Goal: Task Accomplishment & Management: Use online tool/utility

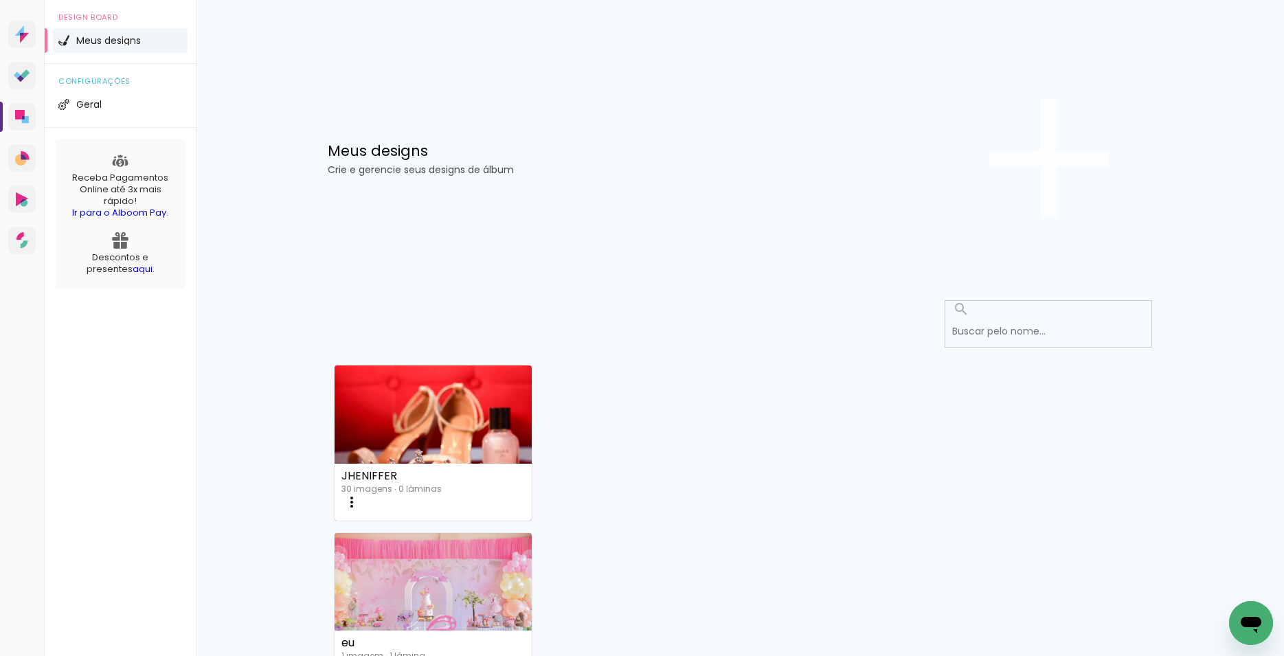
click at [1017, 261] on span "Criar um design" at bounding box center [981, 267] width 71 height 13
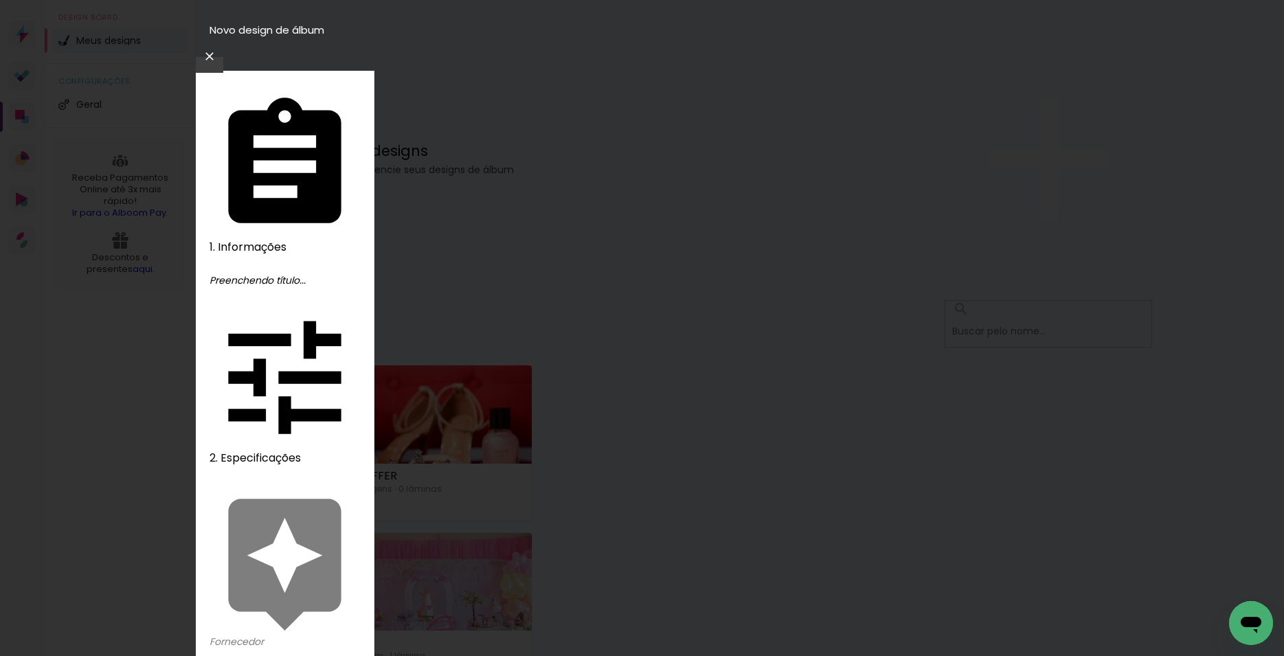
type input "Maria & [PERSON_NAME]"
type paper-input "Maria & [PERSON_NAME]"
click at [0, 0] on slot "Avançar" at bounding box center [0, 0] width 0 height 0
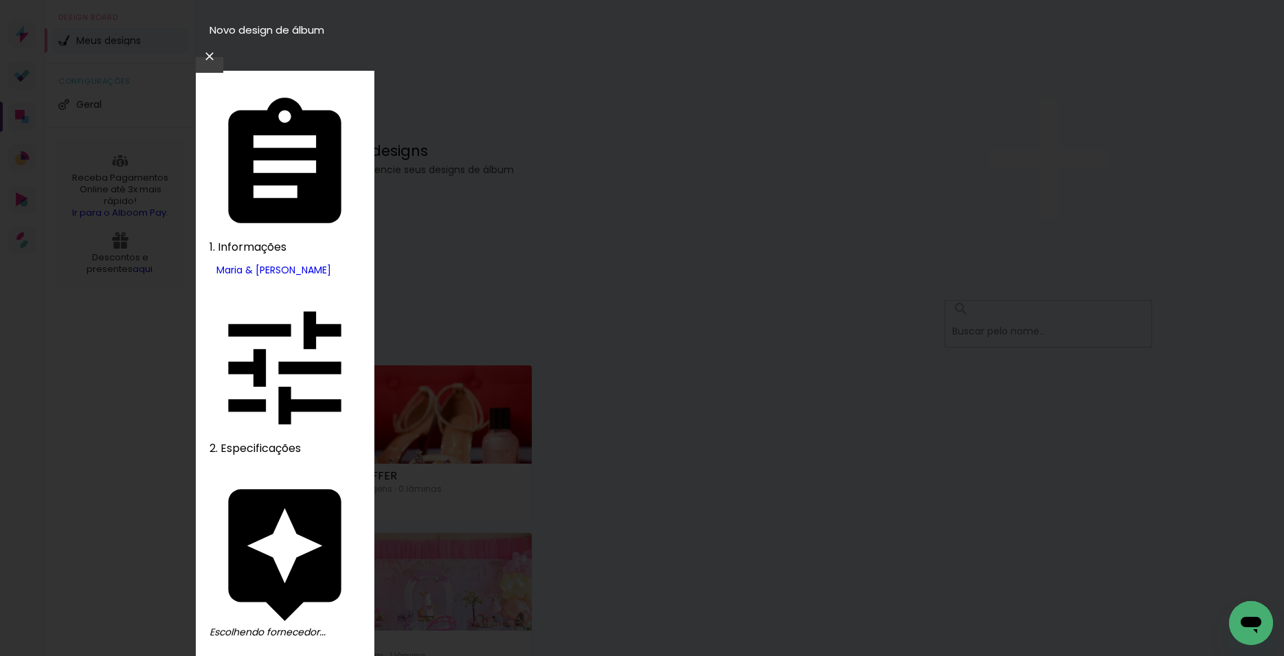
click at [0, 0] on slot "Avançar" at bounding box center [0, 0] width 0 height 0
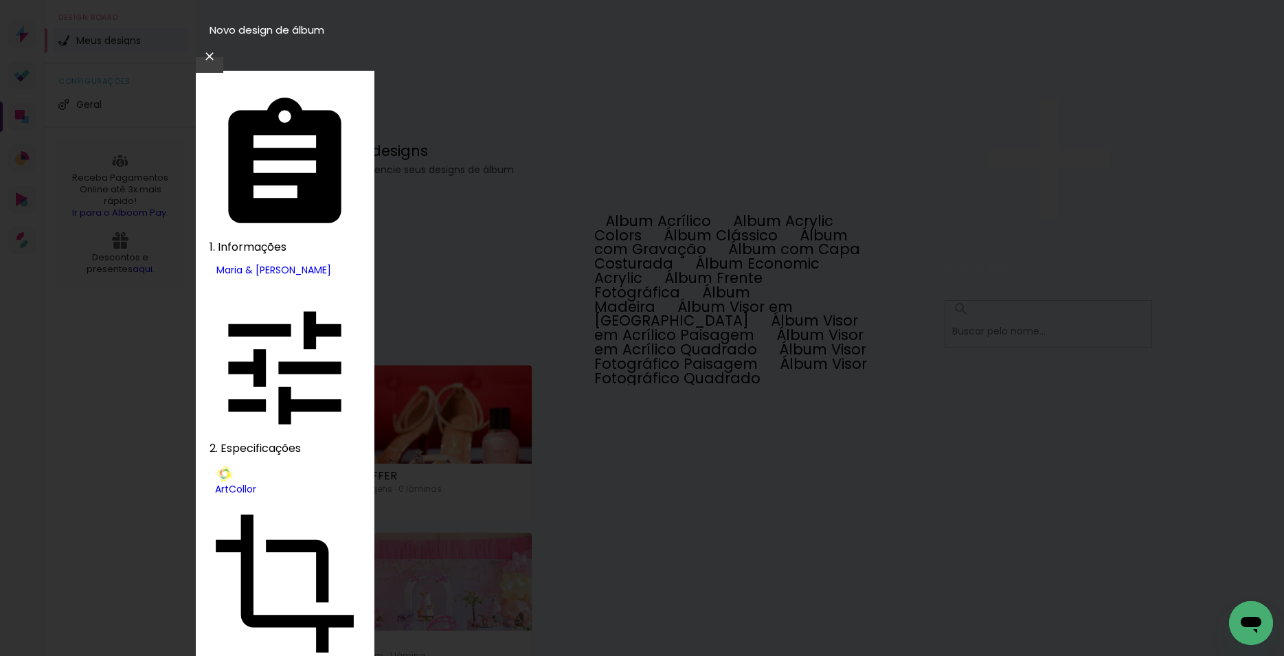
click at [0, 0] on slot "Álbum Clássico" at bounding box center [0, 0] width 0 height 0
type input "Álbum Clássico"
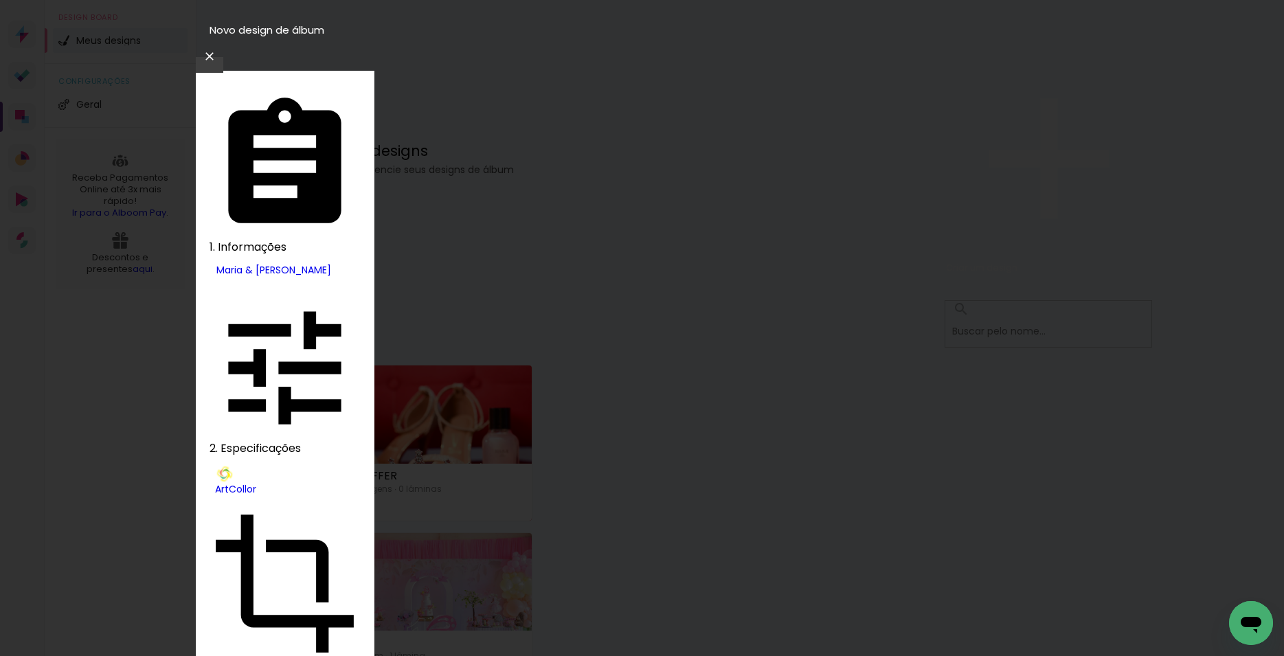
click at [0, 0] on slot "Avançar" at bounding box center [0, 0] width 0 height 0
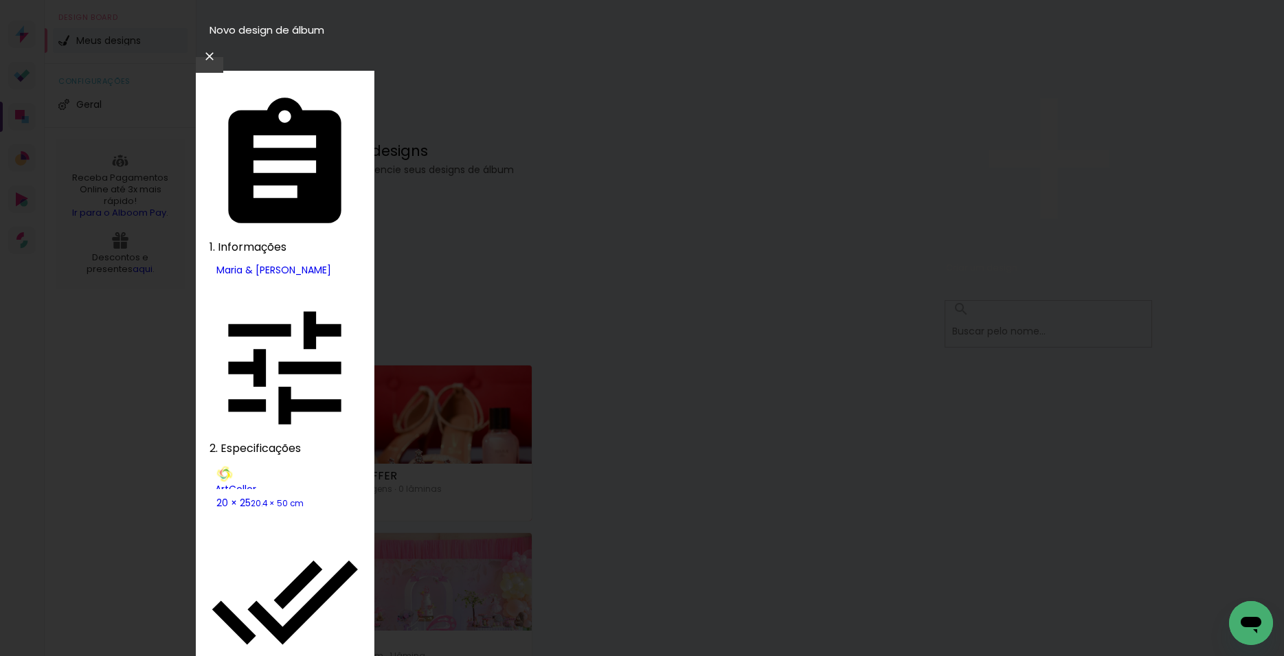
type input "1"
type paper-input "1"
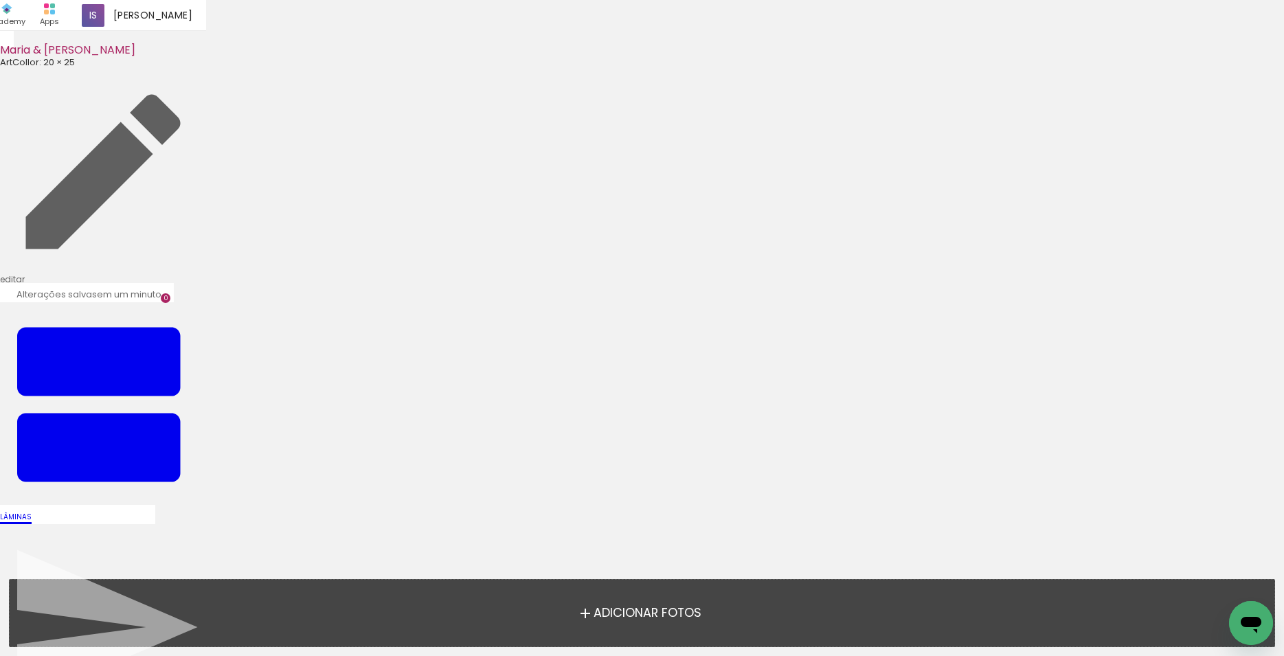
click at [639, 617] on span "Adicionar Fotos" at bounding box center [647, 613] width 108 height 12
click at [0, 0] on input "file" at bounding box center [0, 0] width 0 height 0
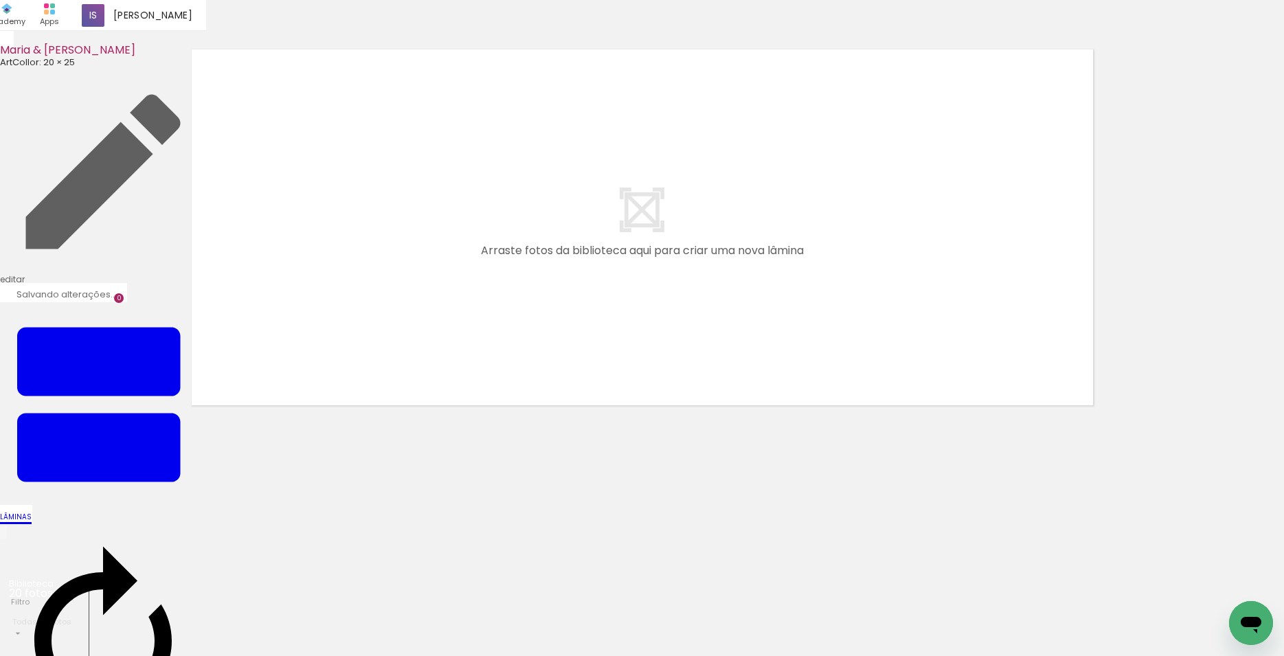
click at [529, 319] on quentale-workspace at bounding box center [642, 328] width 1284 height 656
click at [888, 430] on quentale-workspace at bounding box center [642, 328] width 1284 height 656
drag, startPoint x: 894, startPoint y: 621, endPoint x: 839, endPoint y: 420, distance: 207.9
click at [839, 420] on quentale-workspace at bounding box center [642, 328] width 1284 height 656
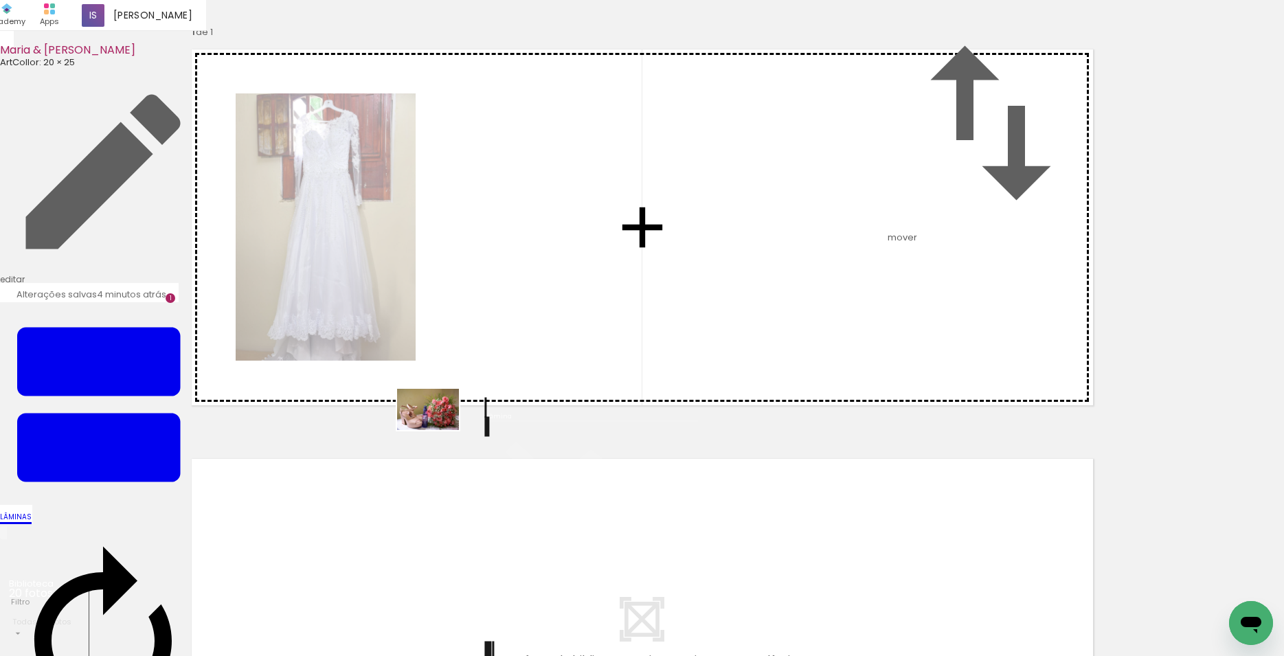
drag, startPoint x: 275, startPoint y: 534, endPoint x: 438, endPoint y: 430, distance: 193.0
click at [438, 430] on quentale-workspace at bounding box center [642, 328] width 1284 height 656
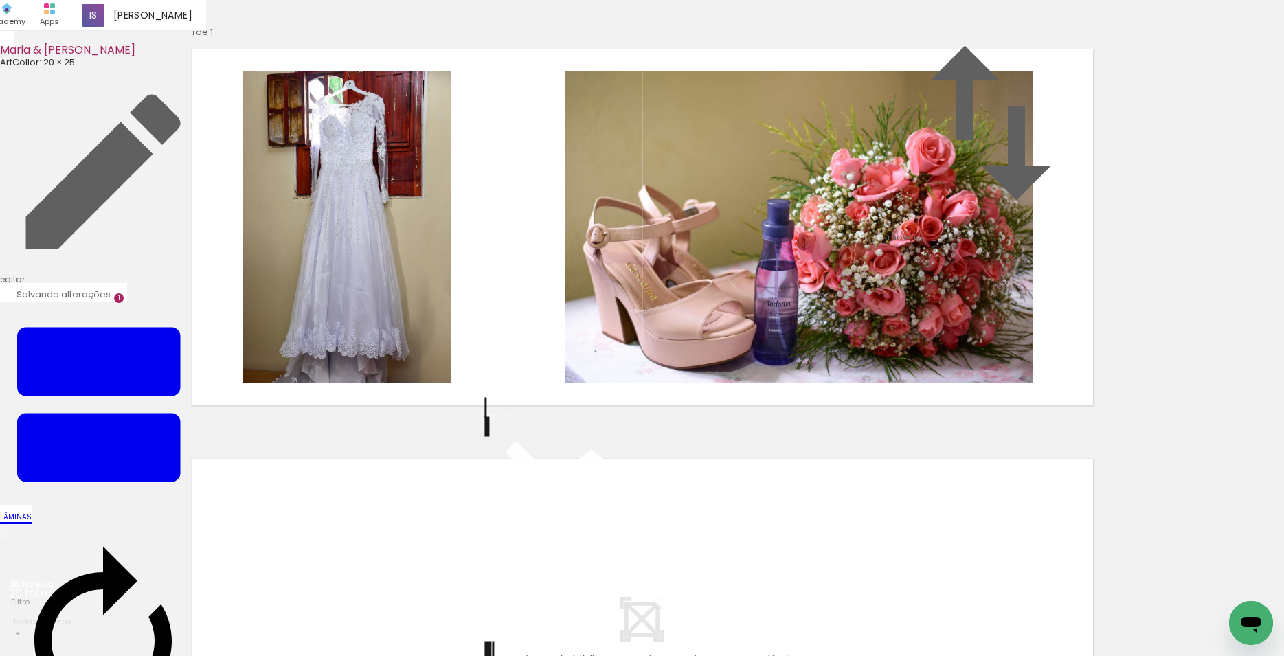
click at [558, 386] on quentale-workspace at bounding box center [642, 328] width 1284 height 656
drag, startPoint x: 667, startPoint y: 621, endPoint x: 525, endPoint y: 382, distance: 278.1
click at [525, 382] on quentale-workspace at bounding box center [642, 328] width 1284 height 656
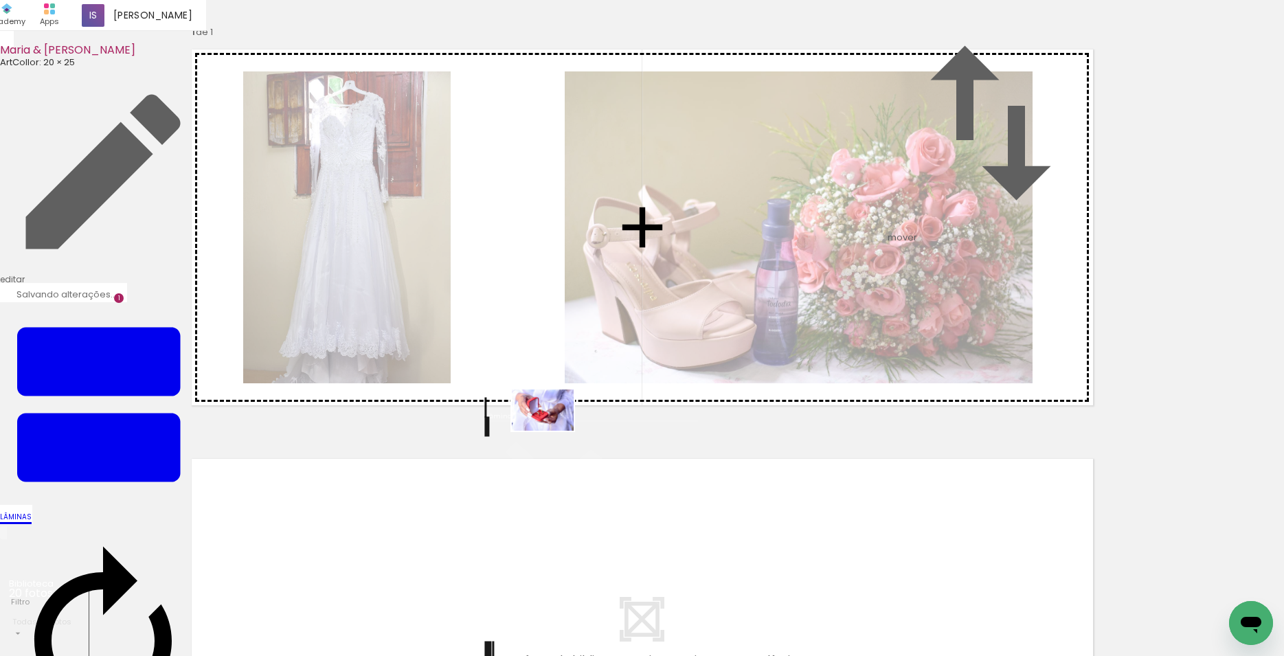
drag, startPoint x: 692, startPoint y: 615, endPoint x: 533, endPoint y: 437, distance: 238.3
click at [533, 437] on quentale-workspace at bounding box center [642, 328] width 1284 height 656
click at [533, 415] on quentale-layouter at bounding box center [642, 227] width 920 height 375
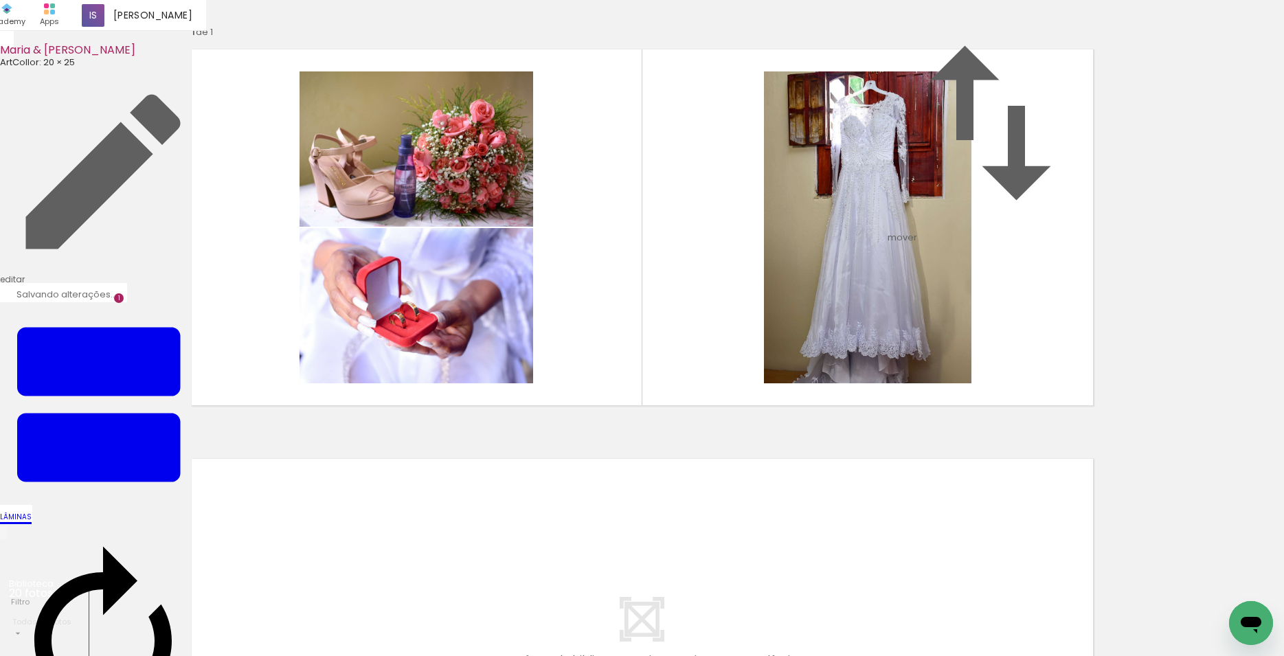
drag, startPoint x: 536, startPoint y: 611, endPoint x: 639, endPoint y: 412, distance: 224.2
click at [639, 412] on quentale-workspace at bounding box center [642, 328] width 1284 height 656
click at [639, 359] on quentale-workspace at bounding box center [642, 328] width 1284 height 656
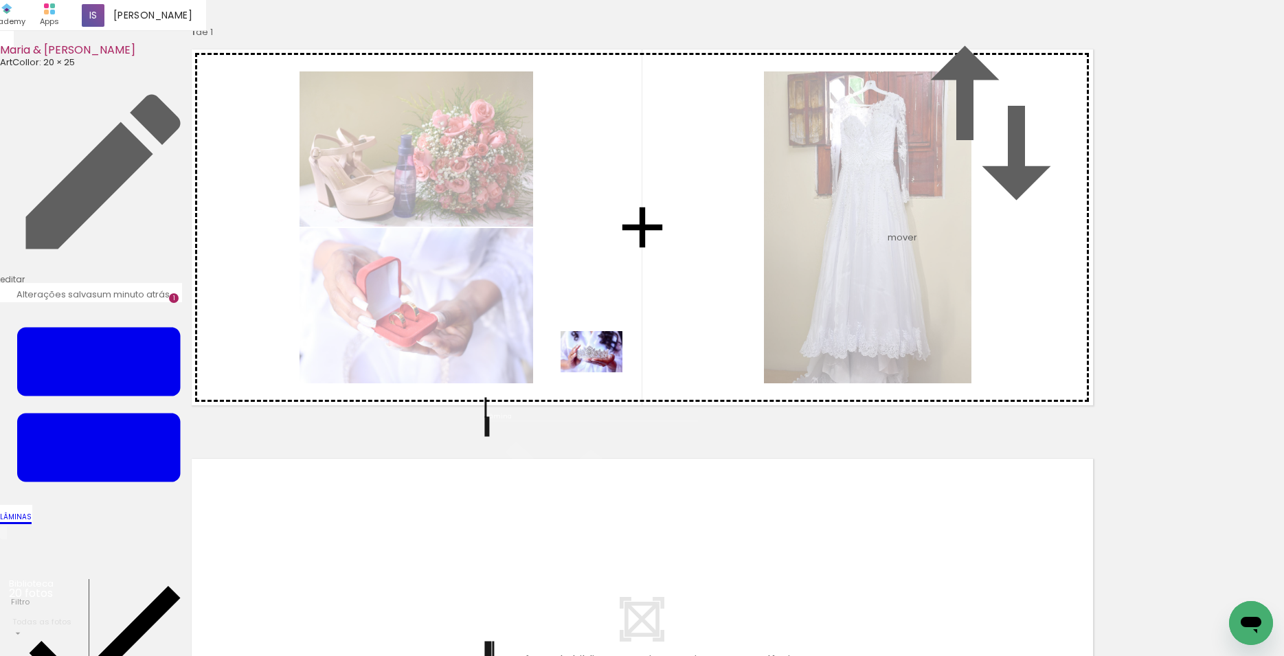
drag, startPoint x: 514, startPoint y: 614, endPoint x: 602, endPoint y: 372, distance: 257.2
click at [602, 372] on quentale-workspace at bounding box center [642, 328] width 1284 height 656
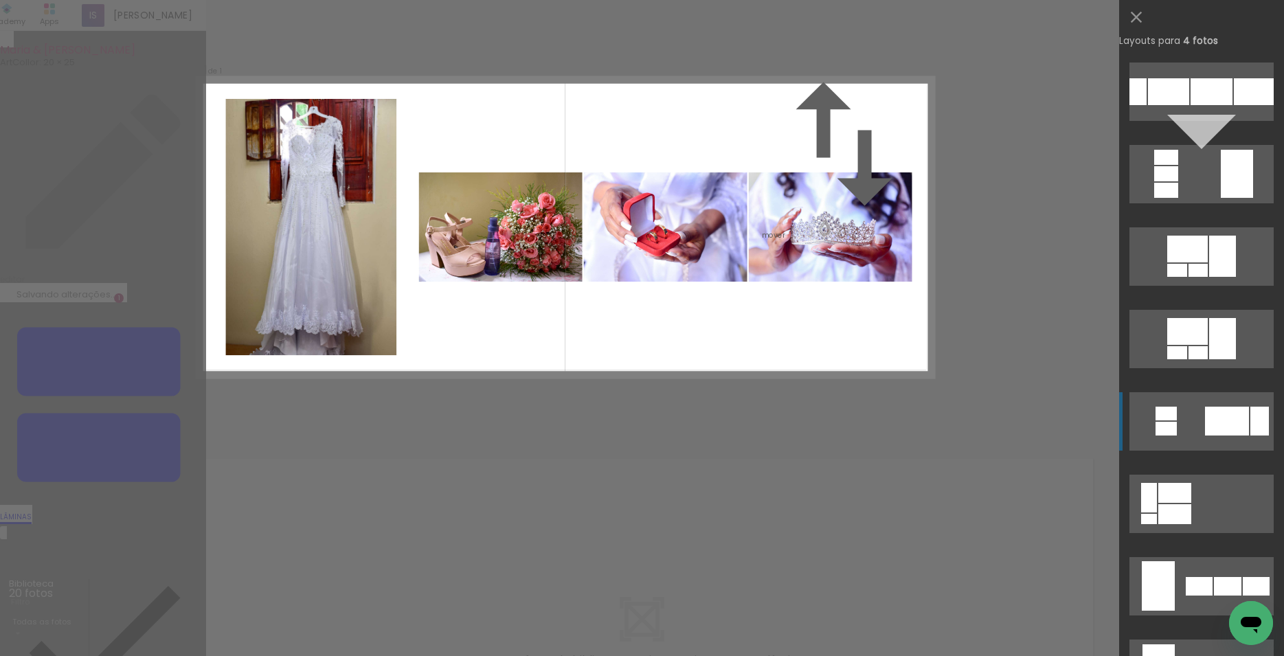
scroll to position [853, 0]
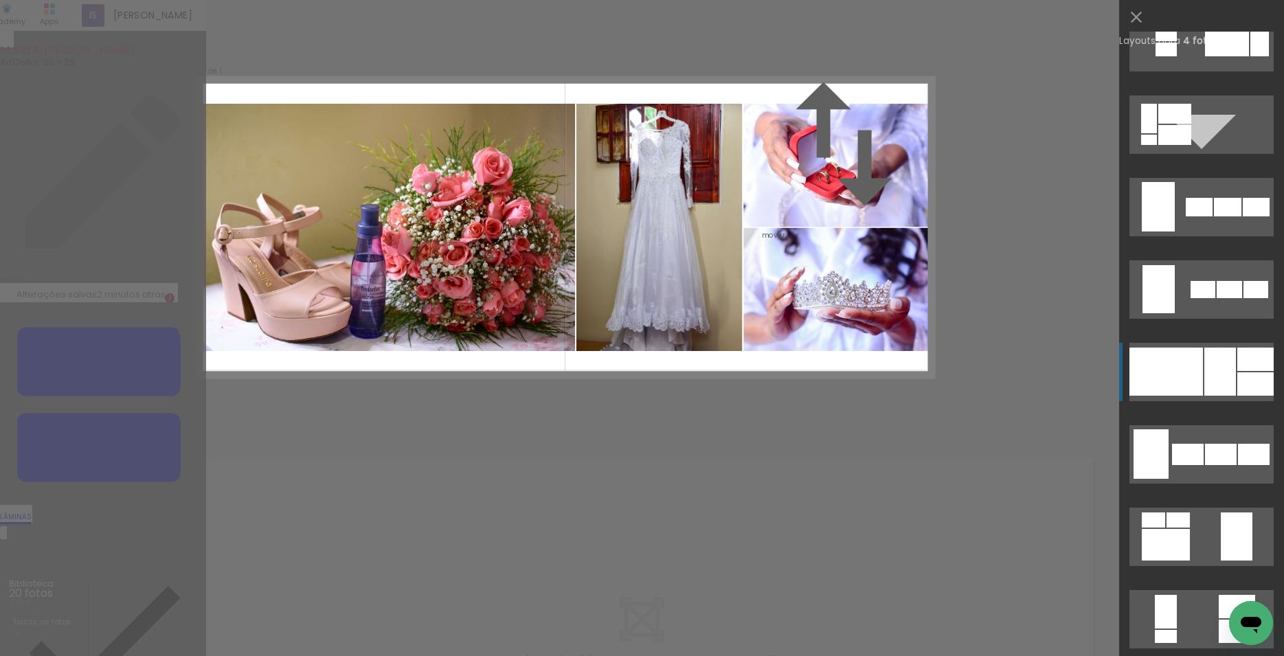
click at [1172, 380] on div at bounding box center [1165, 372] width 73 height 48
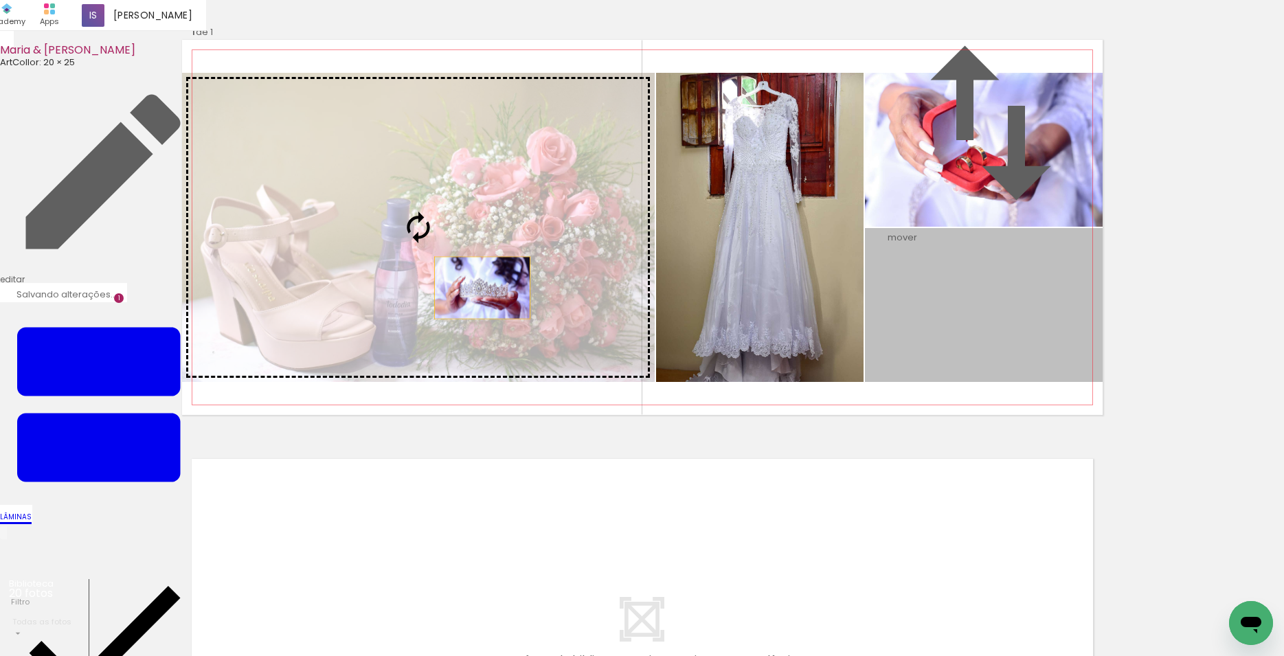
drag, startPoint x: 1027, startPoint y: 396, endPoint x: 476, endPoint y: 357, distance: 552.9
click at [0, 0] on slot at bounding box center [0, 0] width 0 height 0
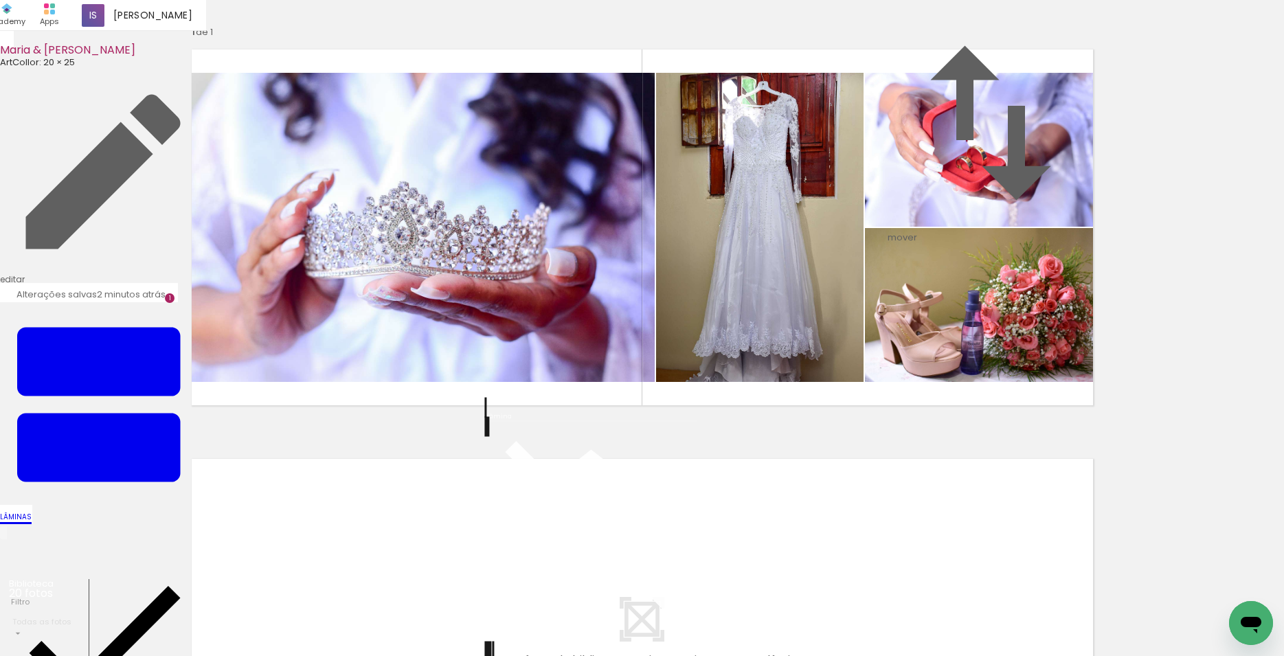
click at [755, 374] on quentale-photo at bounding box center [759, 227] width 207 height 309
click at [767, 375] on quentale-photo at bounding box center [759, 227] width 207 height 309
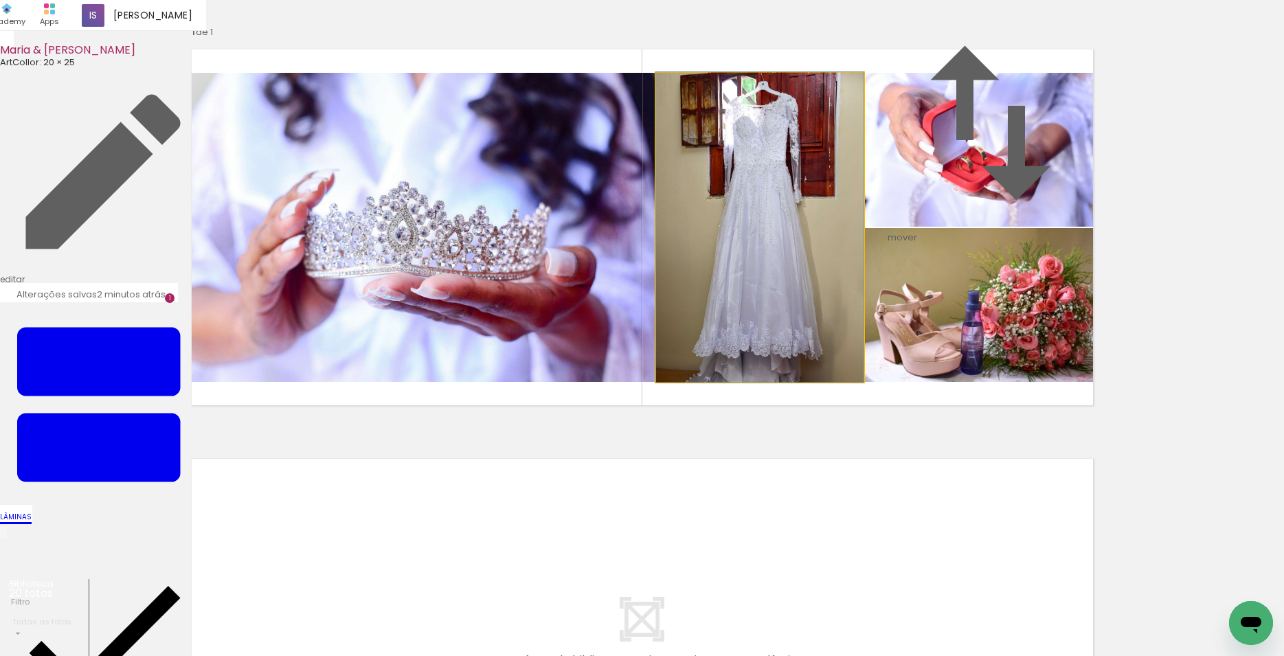
click at [765, 374] on quentale-photo at bounding box center [759, 227] width 207 height 309
type paper-slider "100"
click at [682, 94] on div at bounding box center [688, 88] width 12 height 12
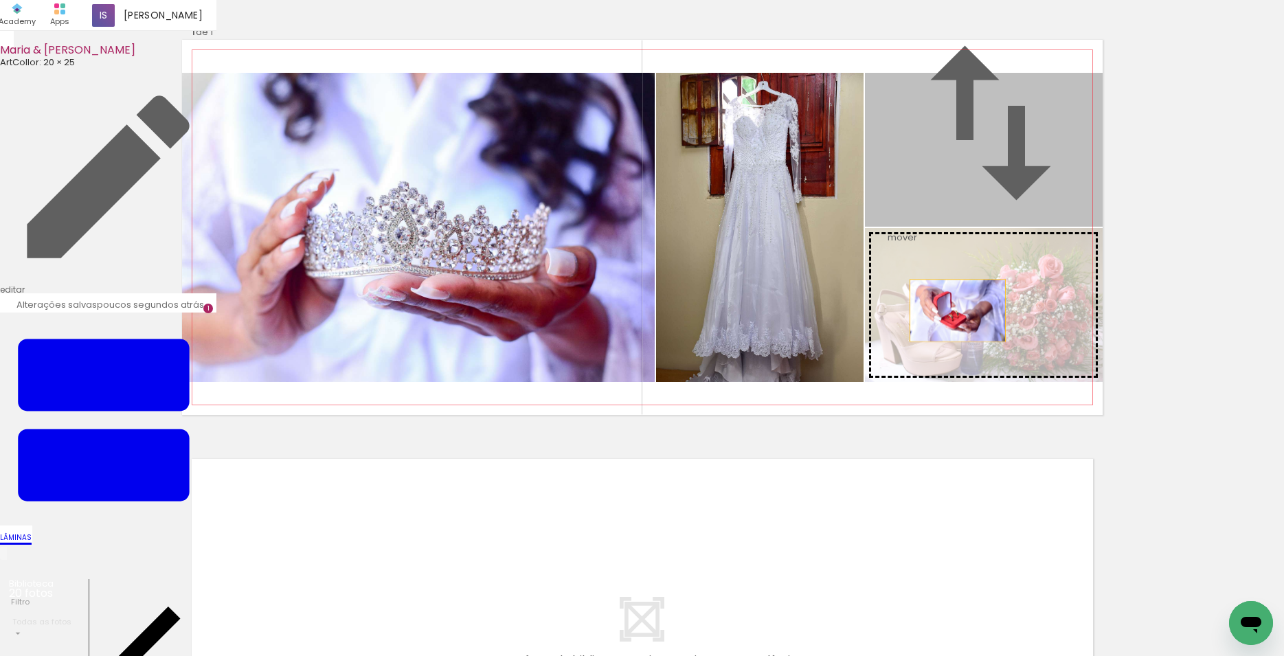
drag, startPoint x: 951, startPoint y: 233, endPoint x: 951, endPoint y: 380, distance: 147.0
click at [0, 0] on slot at bounding box center [0, 0] width 0 height 0
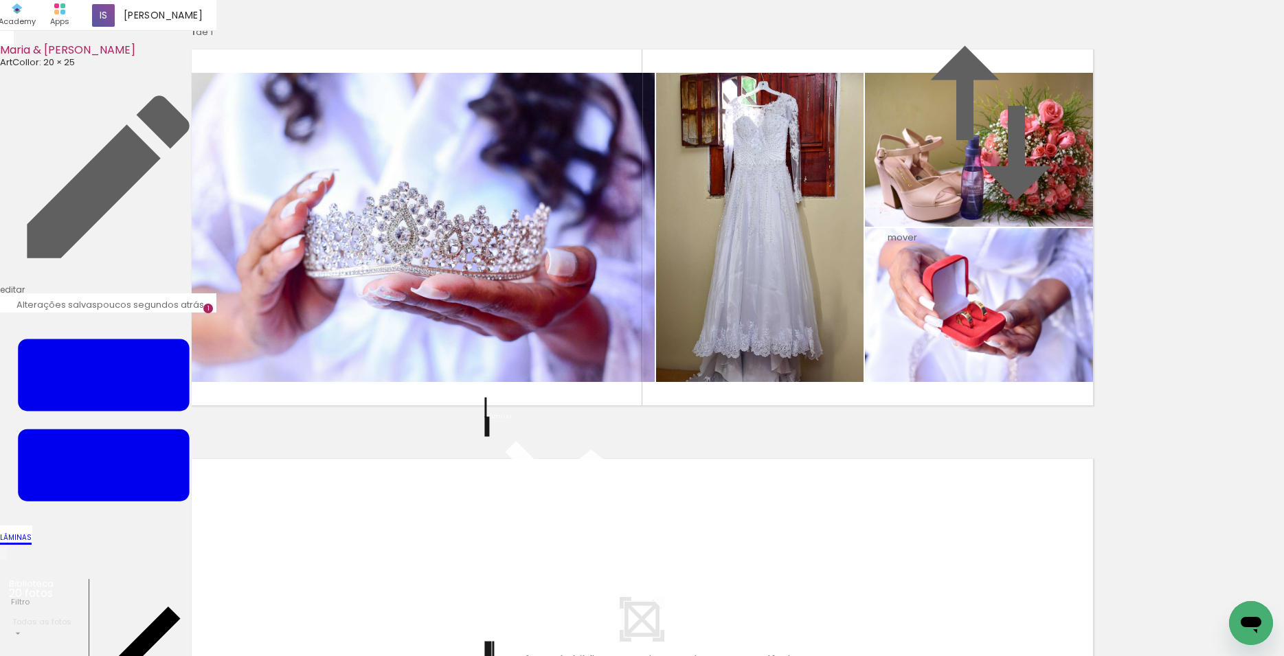
click at [1192, 269] on div "Inserir lâmina 1 de 1" at bounding box center [642, 414] width 1284 height 819
click at [606, 193] on quentale-photo at bounding box center [418, 227] width 472 height 309
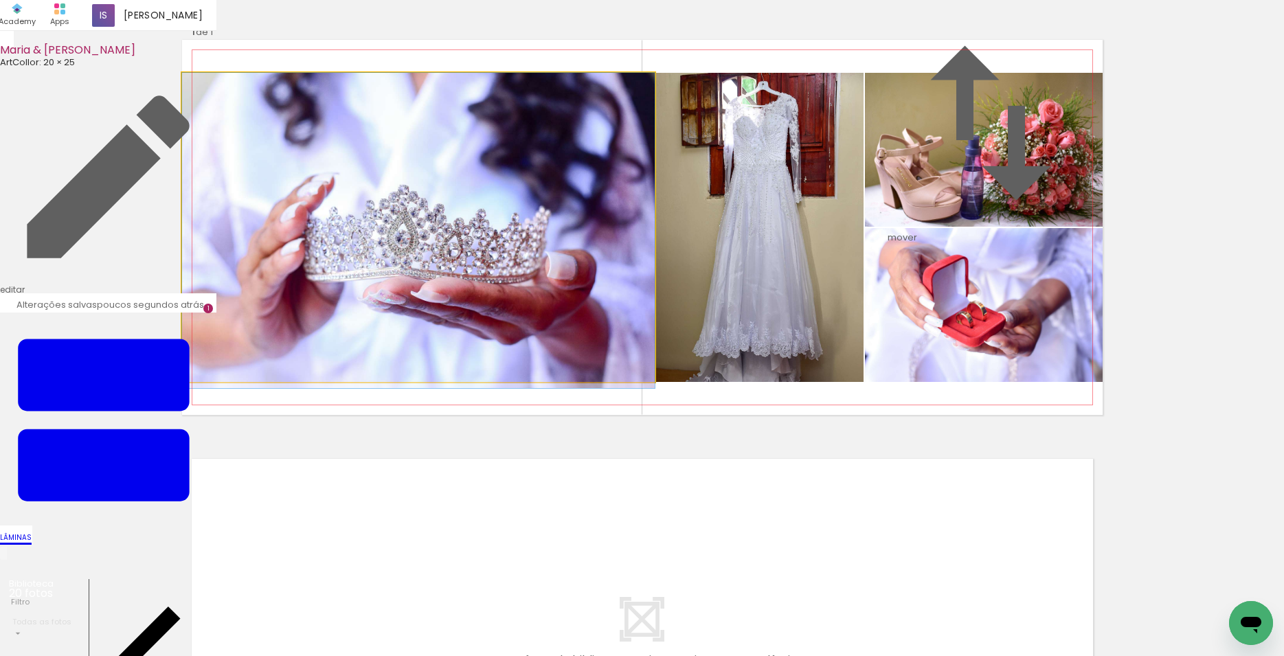
drag, startPoint x: 639, startPoint y: 145, endPoint x: 591, endPoint y: 222, distance: 90.3
click at [591, 222] on album-spread "1 de 1" at bounding box center [642, 227] width 920 height 375
click at [620, 219] on quentale-photo at bounding box center [418, 227] width 472 height 309
drag, startPoint x: 645, startPoint y: 145, endPoint x: 613, endPoint y: 186, distance: 51.9
click at [613, 186] on album-spread "1 de 1" at bounding box center [642, 227] width 920 height 375
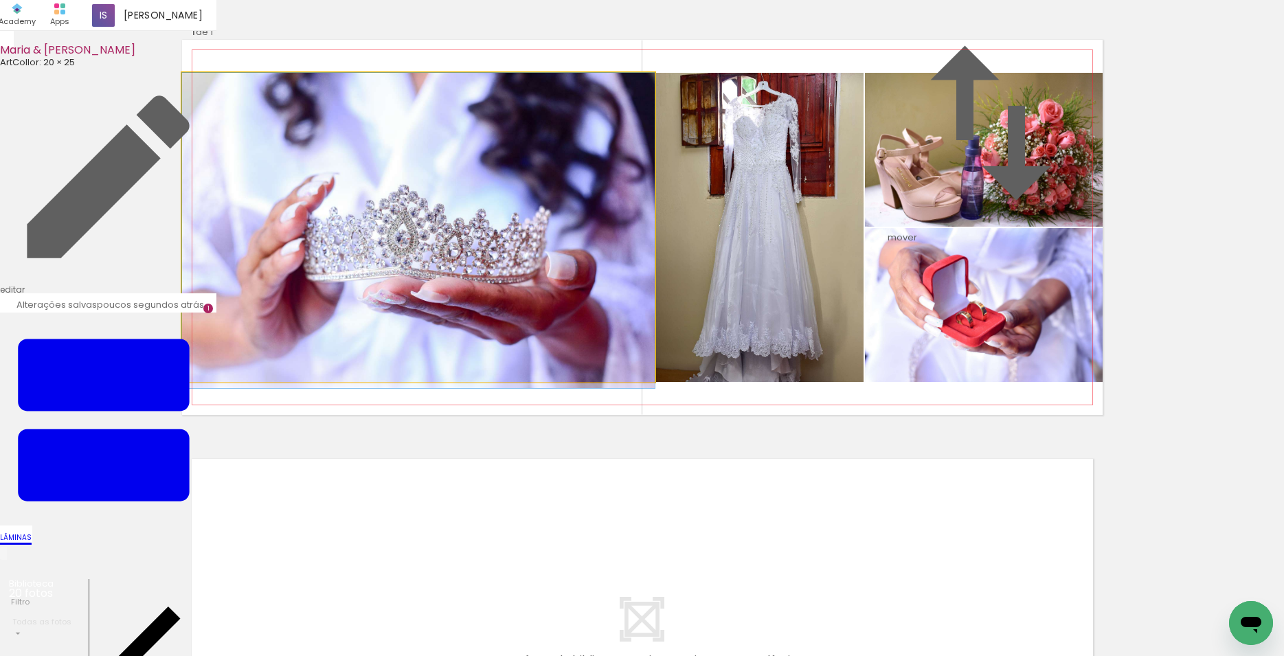
type paper-slider "100"
click at [209, 99] on div at bounding box center [214, 88] width 22 height 22
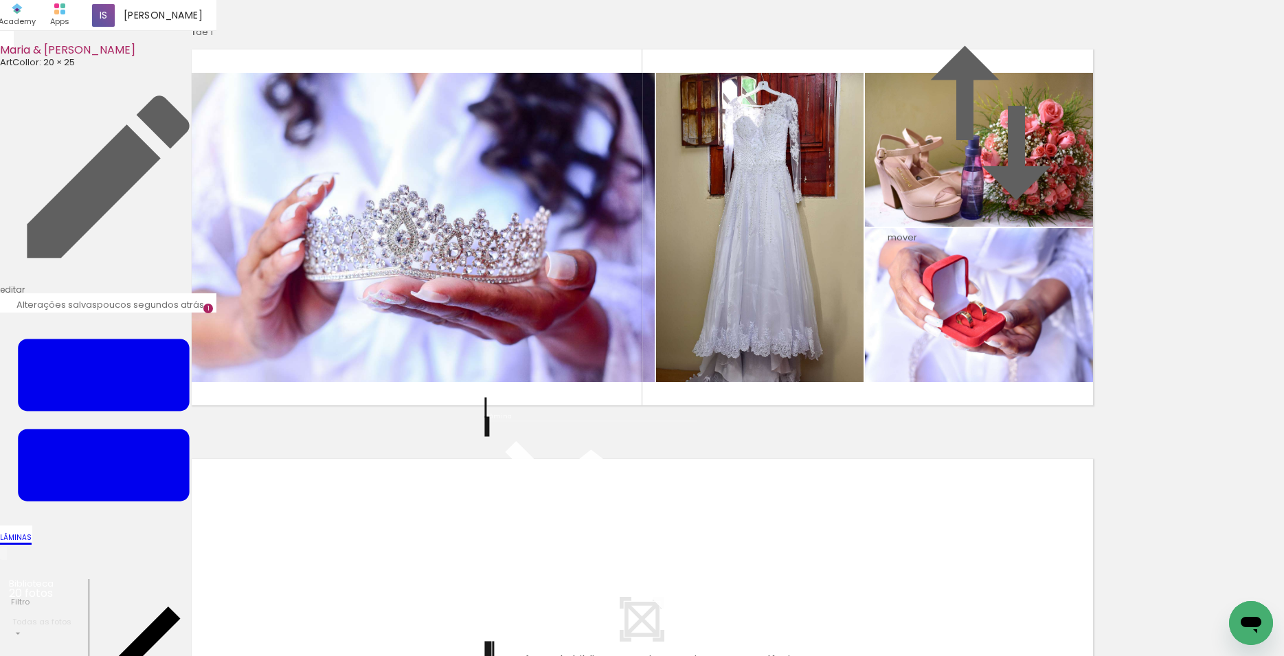
click at [549, 382] on quentale-photo at bounding box center [418, 227] width 472 height 309
click at [610, 194] on quentale-photo at bounding box center [418, 227] width 472 height 309
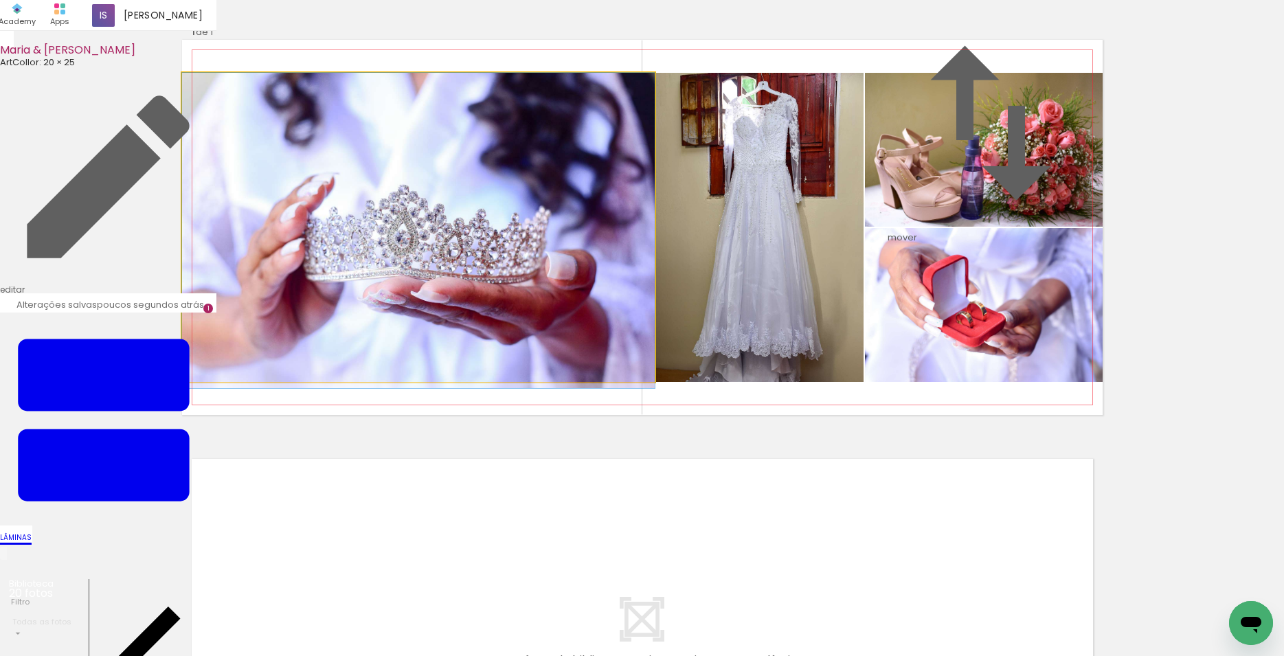
click at [629, 158] on quentale-photo at bounding box center [418, 227] width 472 height 309
click at [630, 382] on quentale-photo at bounding box center [418, 227] width 472 height 309
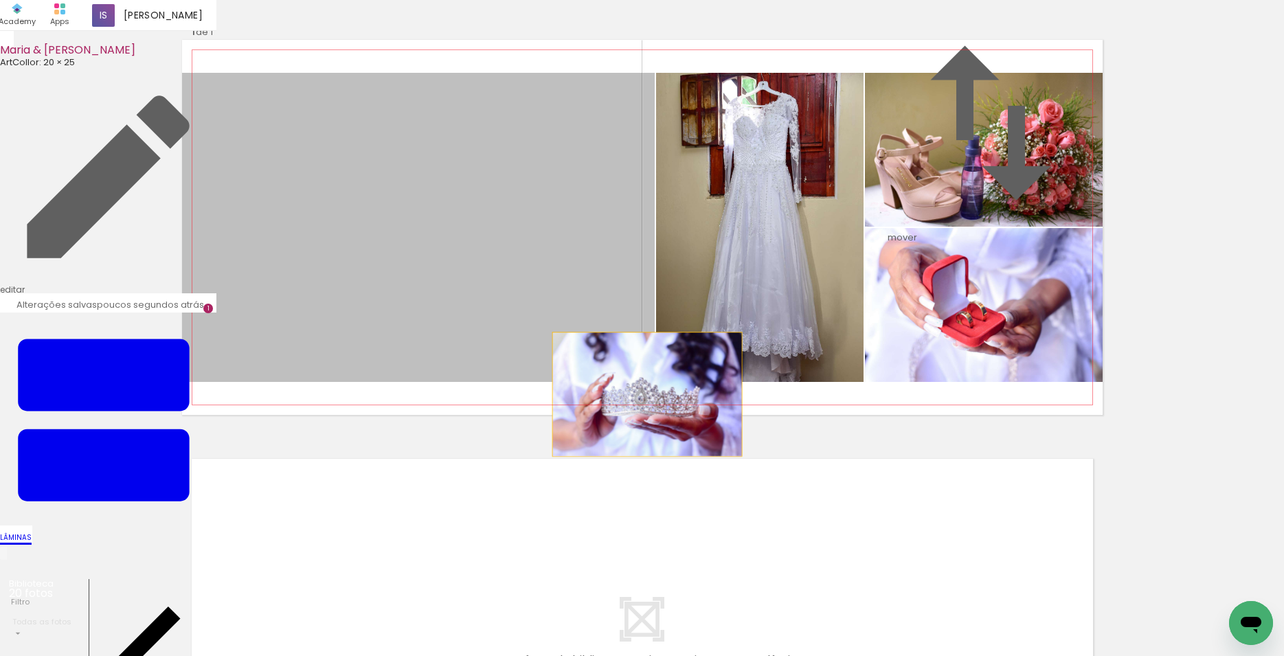
drag, startPoint x: 641, startPoint y: 446, endPoint x: 641, endPoint y: 464, distance: 17.2
click at [641, 415] on quentale-layouter at bounding box center [642, 227] width 920 height 375
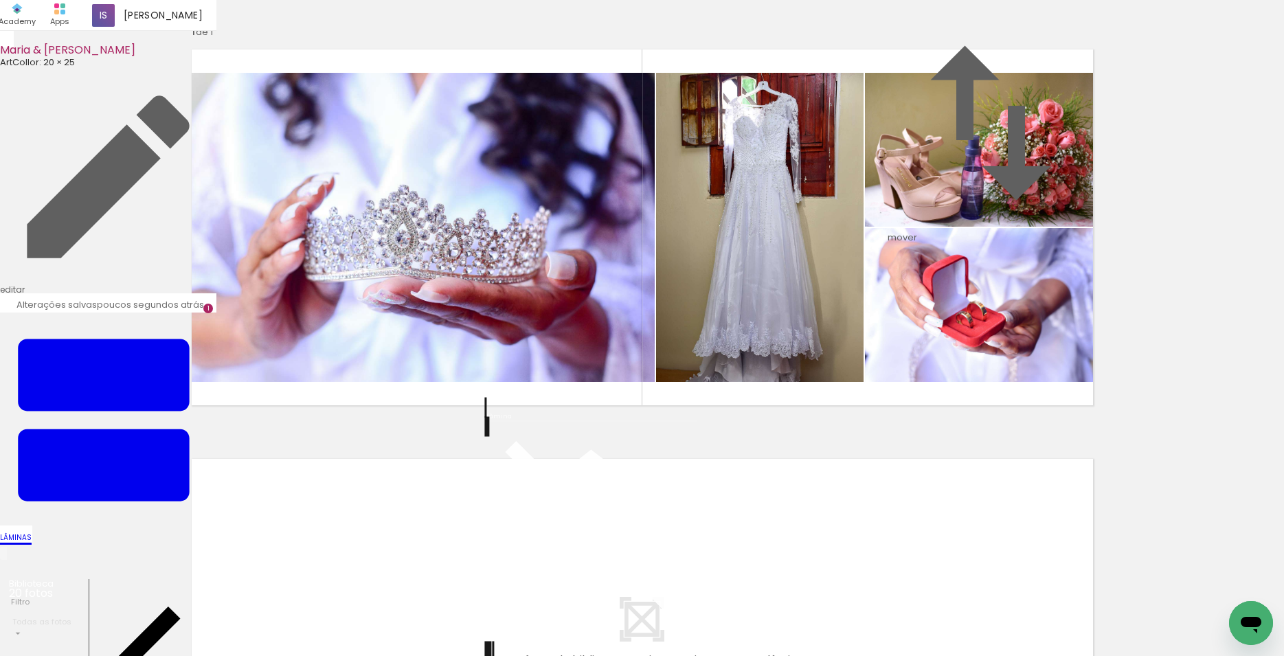
scroll to position [372, 0]
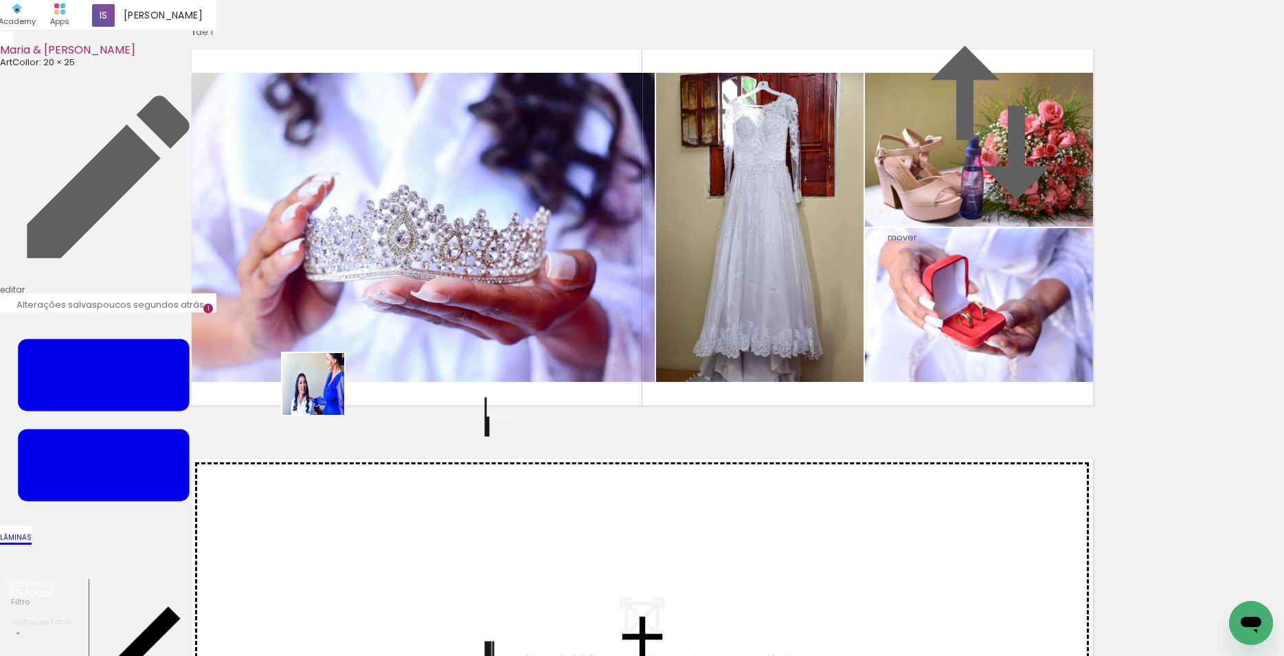
drag, startPoint x: 216, startPoint y: 602, endPoint x: 279, endPoint y: 606, distance: 62.6
click at [332, 375] on quentale-workspace at bounding box center [642, 328] width 1284 height 656
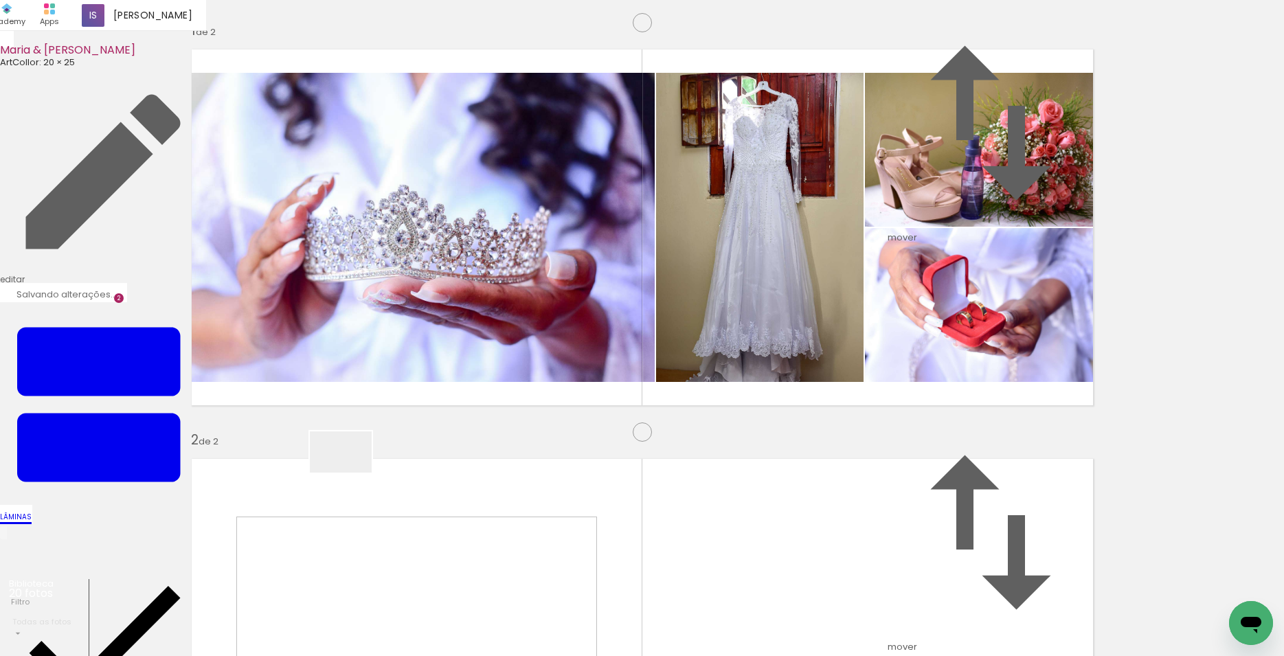
drag, startPoint x: 279, startPoint y: 606, endPoint x: 404, endPoint y: 391, distance: 248.7
click at [404, 391] on quentale-workspace at bounding box center [642, 328] width 1284 height 656
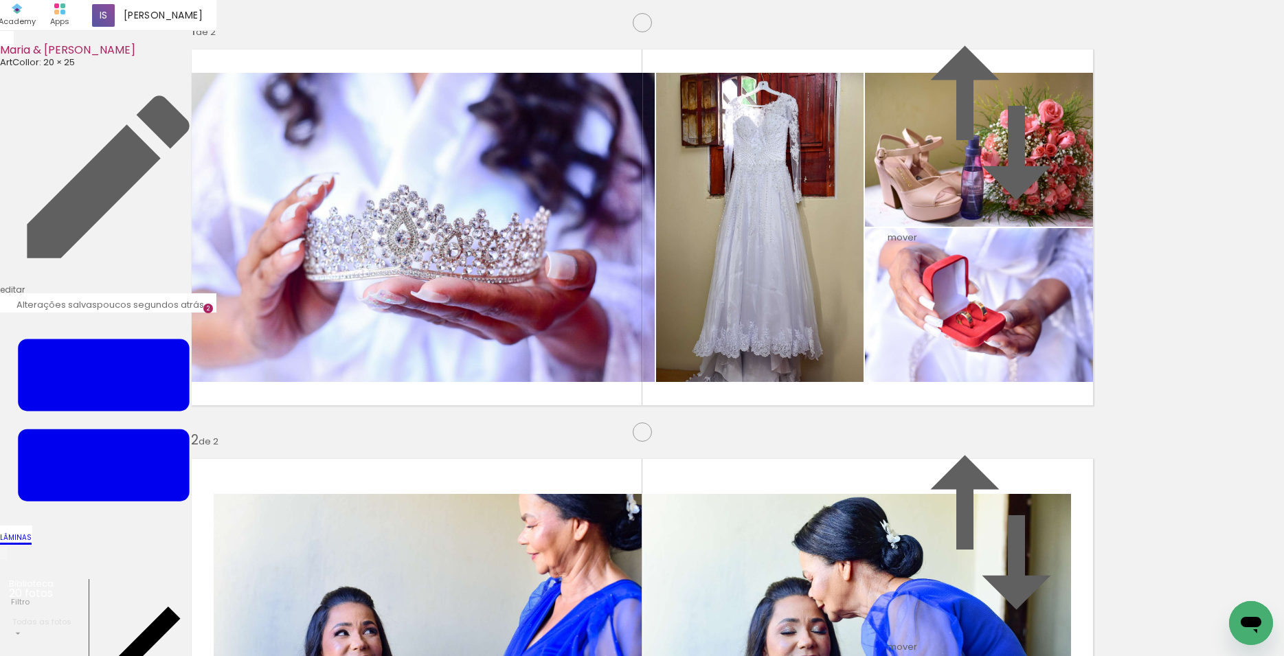
scroll to position [386, 0]
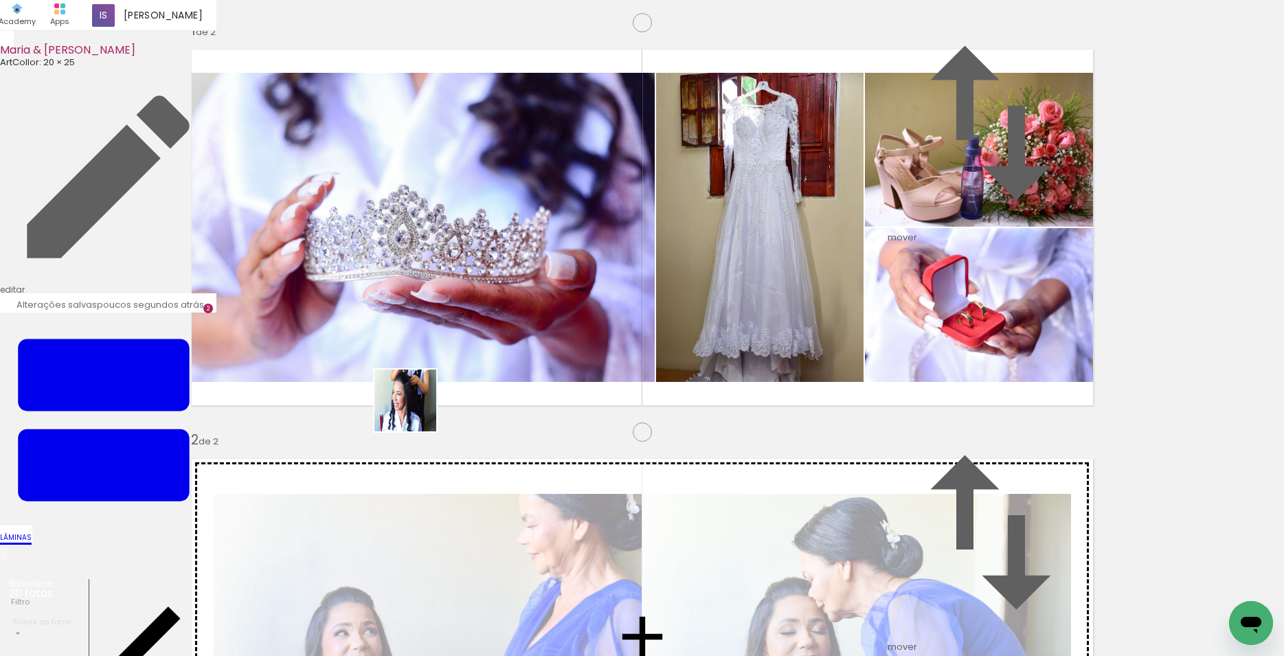
drag, startPoint x: 370, startPoint y: 613, endPoint x: 415, endPoint y: 409, distance: 208.3
click at [415, 409] on quentale-workspace at bounding box center [642, 328] width 1284 height 656
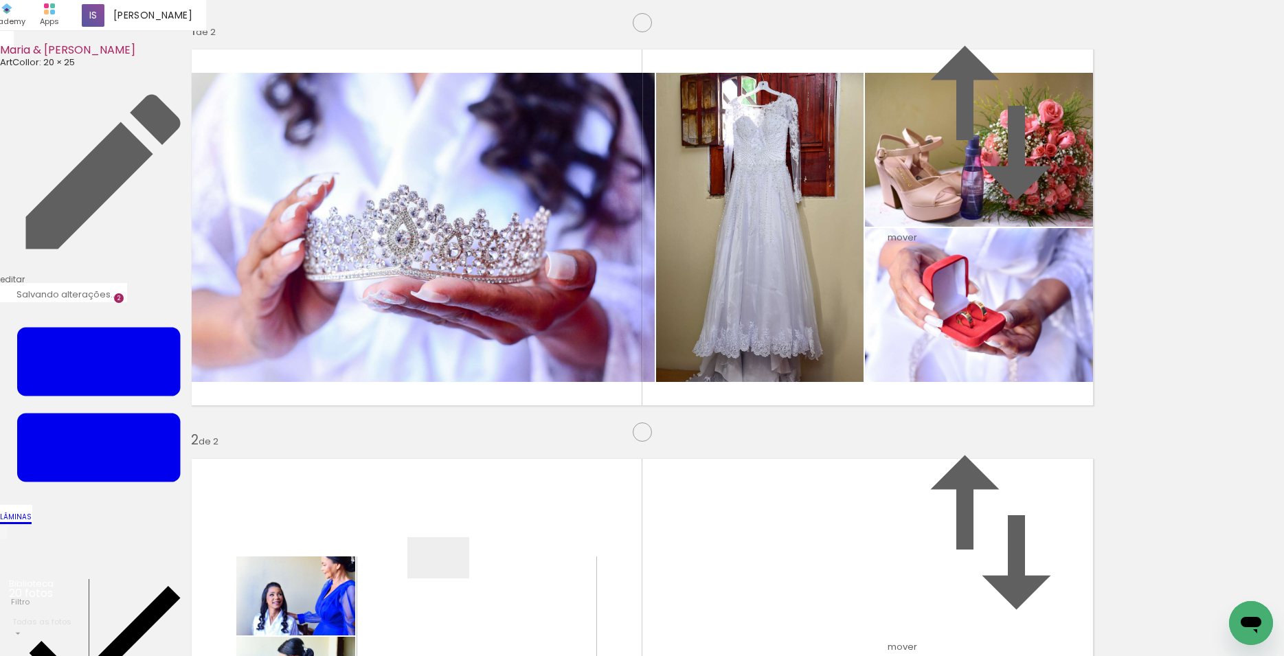
drag, startPoint x: 448, startPoint y: 578, endPoint x: 486, endPoint y: 425, distance: 157.7
click at [486, 425] on quentale-workspace at bounding box center [642, 328] width 1284 height 656
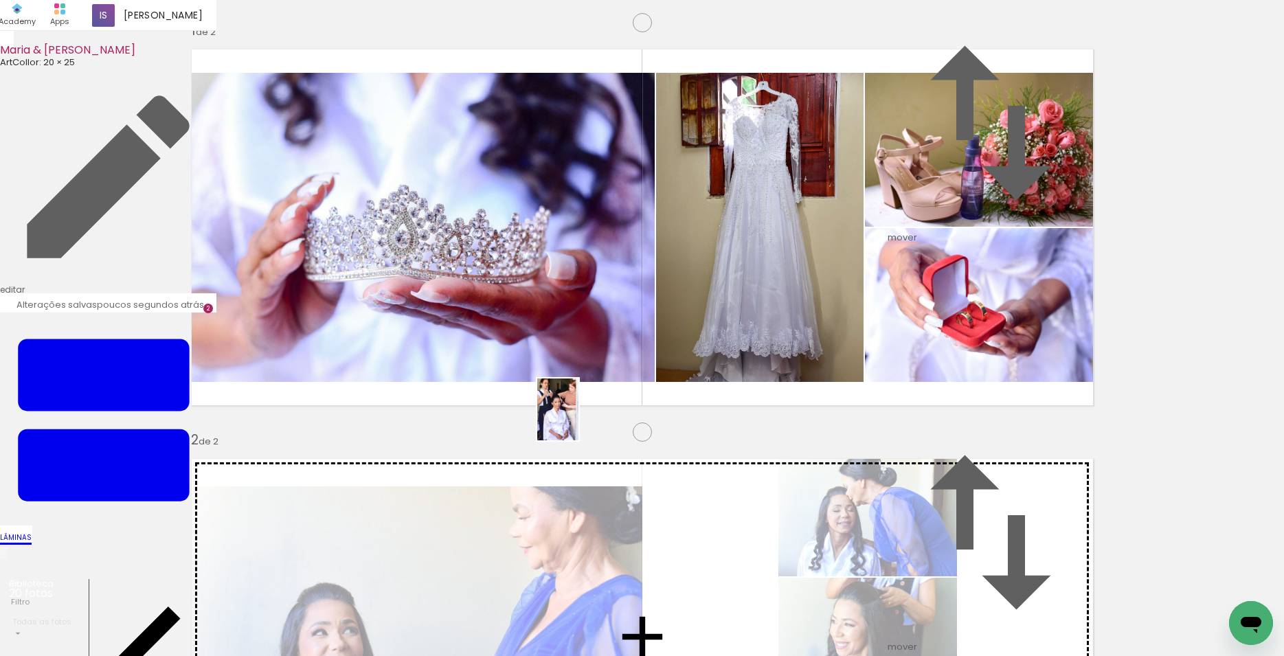
drag, startPoint x: 625, startPoint y: 620, endPoint x: 578, endPoint y: 420, distance: 205.9
click at [578, 420] on quentale-workspace at bounding box center [642, 328] width 1284 height 656
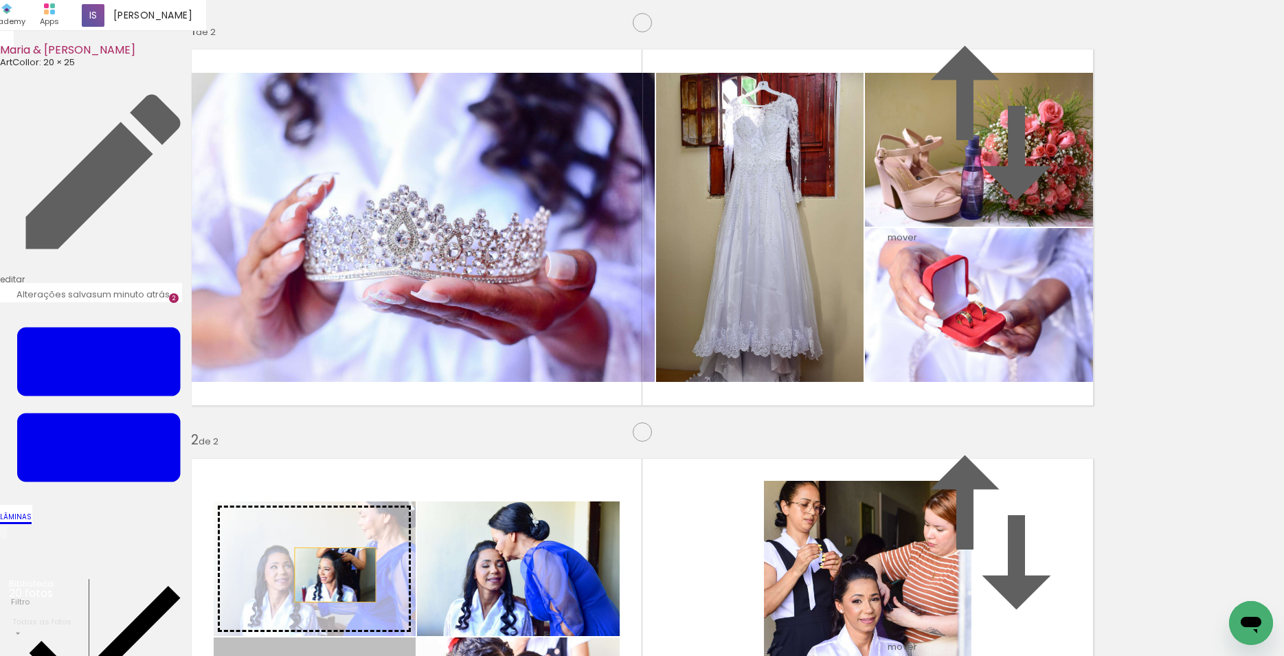
drag, startPoint x: 330, startPoint y: 268, endPoint x: 329, endPoint y: 258, distance: 10.3
click at [0, 0] on slot at bounding box center [0, 0] width 0 height 0
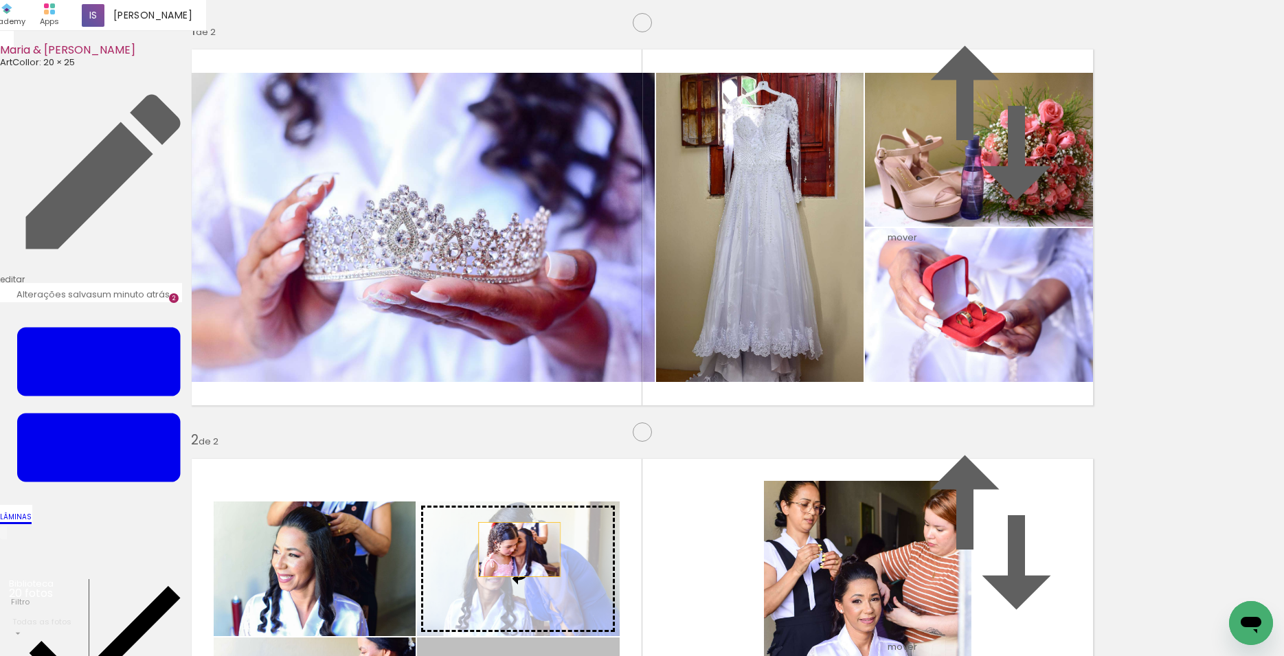
drag, startPoint x: 494, startPoint y: 418, endPoint x: 513, endPoint y: 231, distance: 187.8
click at [0, 0] on slot at bounding box center [0, 0] width 0 height 0
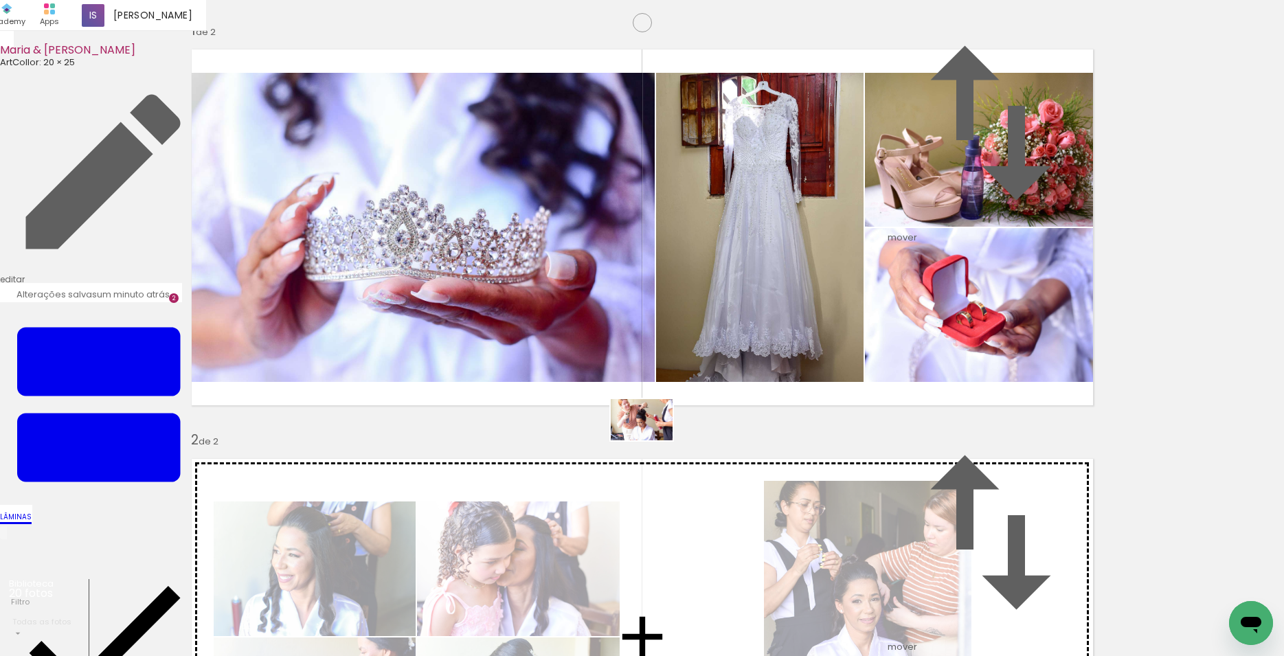
drag, startPoint x: 755, startPoint y: 576, endPoint x: 635, endPoint y: 445, distance: 177.4
click at [635, 445] on quentale-workspace at bounding box center [642, 328] width 1284 height 656
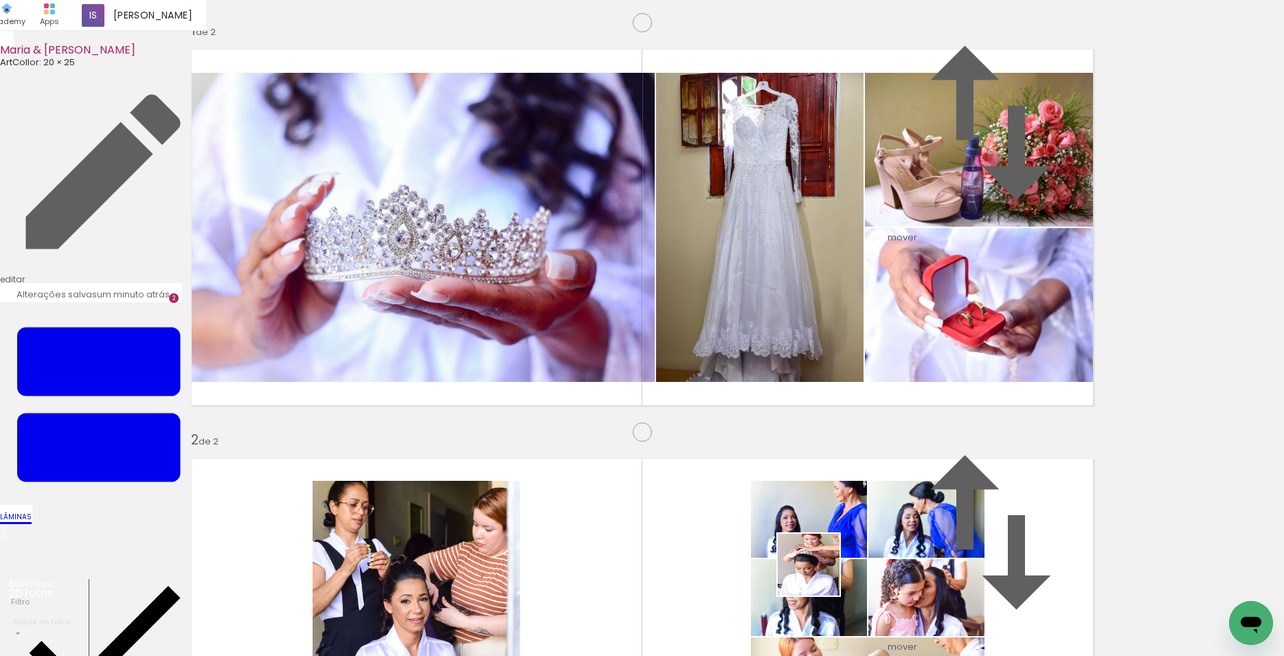
drag, startPoint x: 819, startPoint y: 575, endPoint x: 718, endPoint y: 414, distance: 189.4
click at [718, 414] on quentale-workspace at bounding box center [642, 328] width 1284 height 656
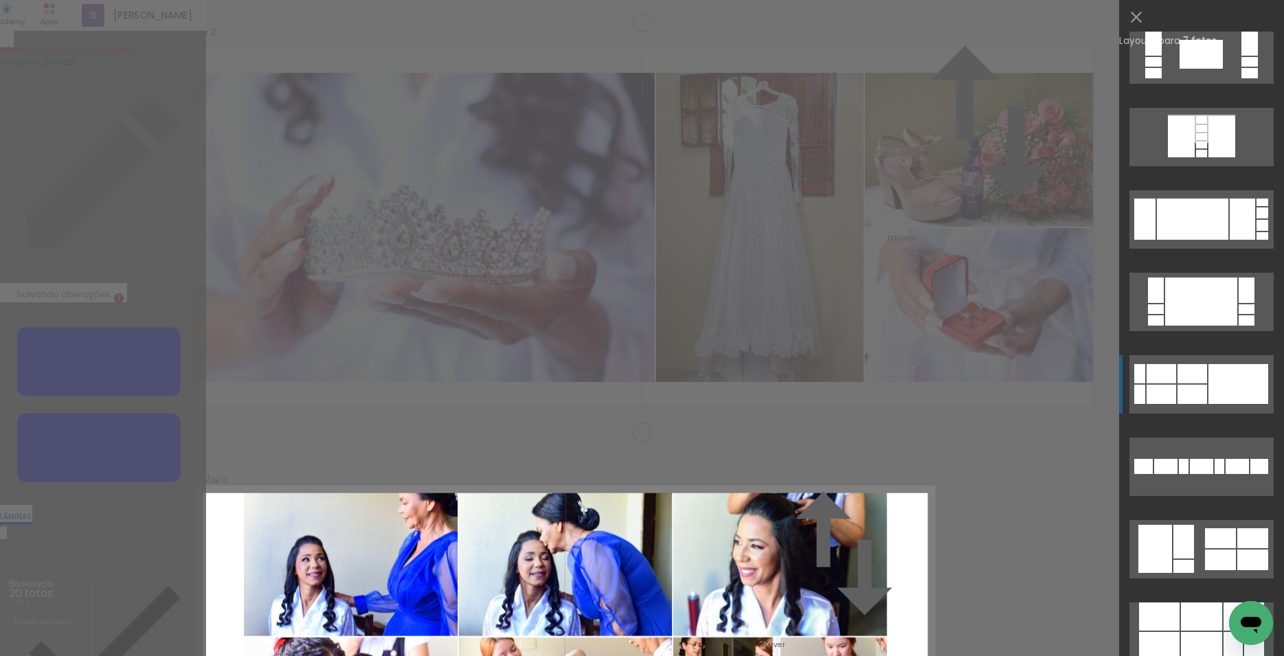
scroll to position [1043, 0]
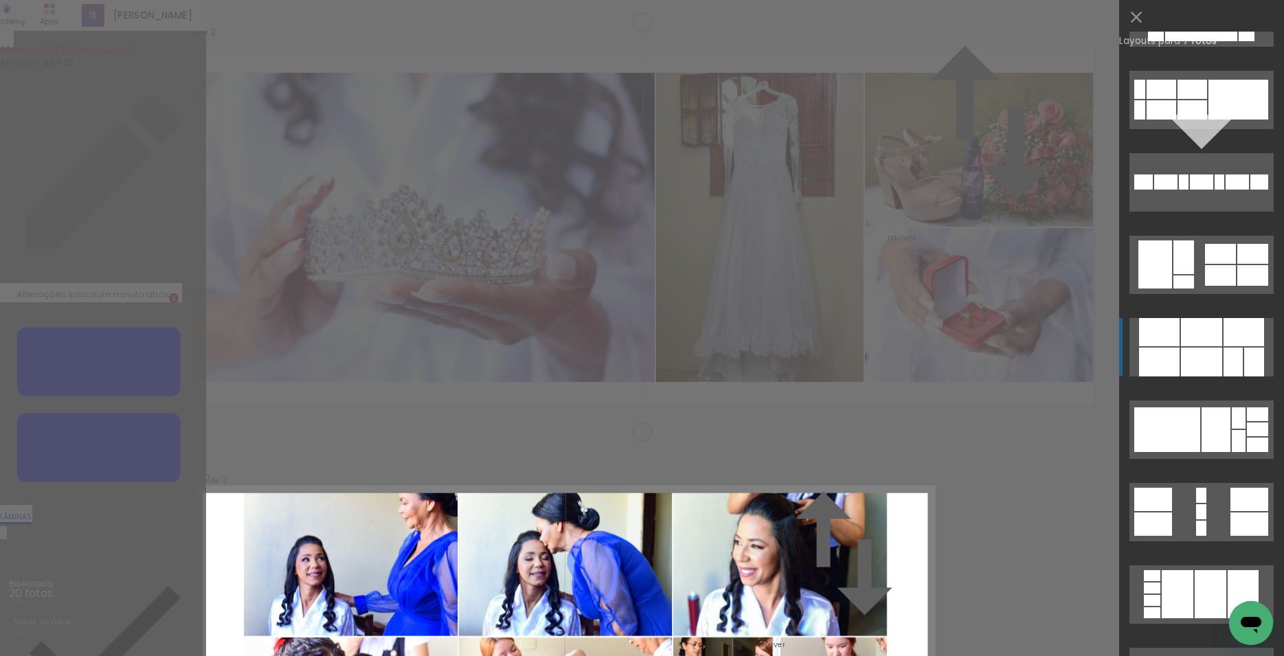
click at [1188, 352] on div at bounding box center [1201, 362] width 41 height 29
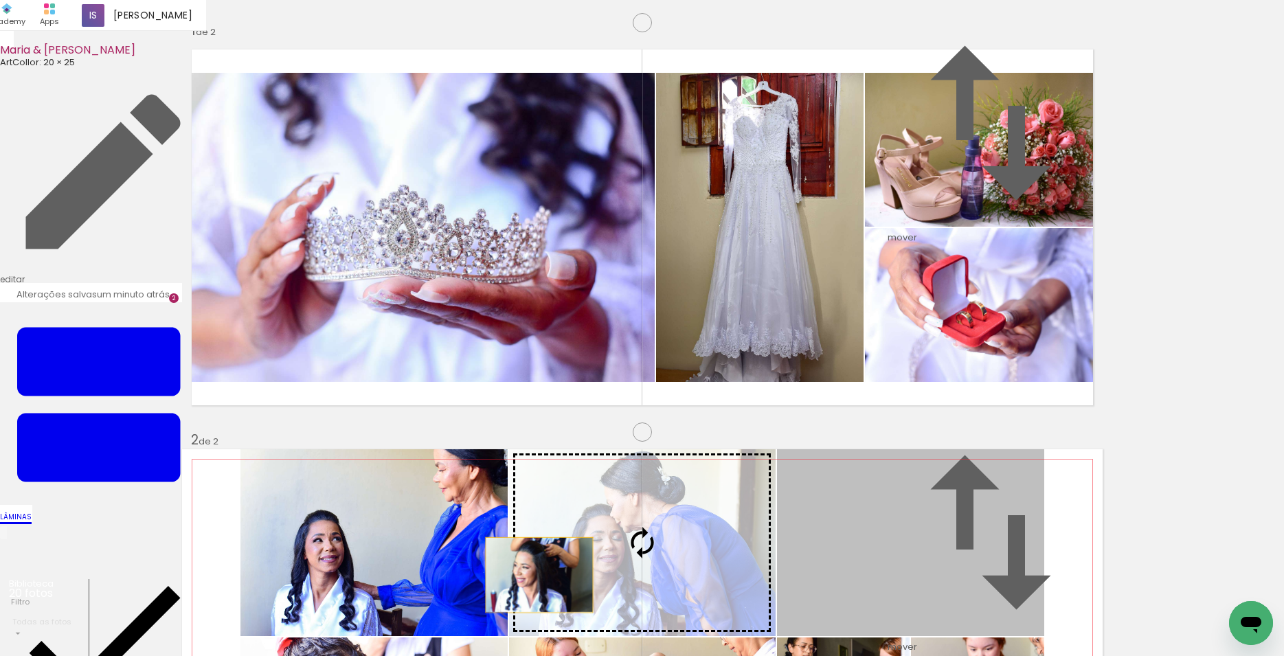
drag, startPoint x: 912, startPoint y: 261, endPoint x: 330, endPoint y: 255, distance: 581.7
click at [0, 0] on slot at bounding box center [0, 0] width 0 height 0
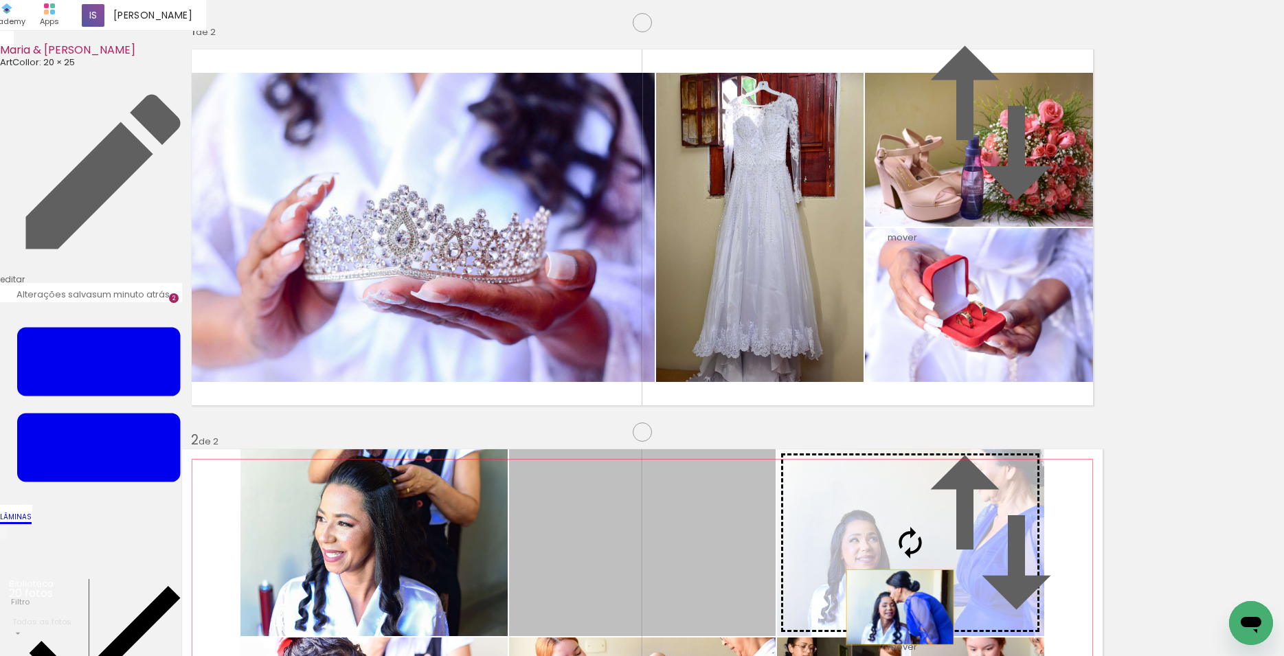
drag, startPoint x: 582, startPoint y: 255, endPoint x: 893, endPoint y: 290, distance: 313.0
click at [0, 0] on slot at bounding box center [0, 0] width 0 height 0
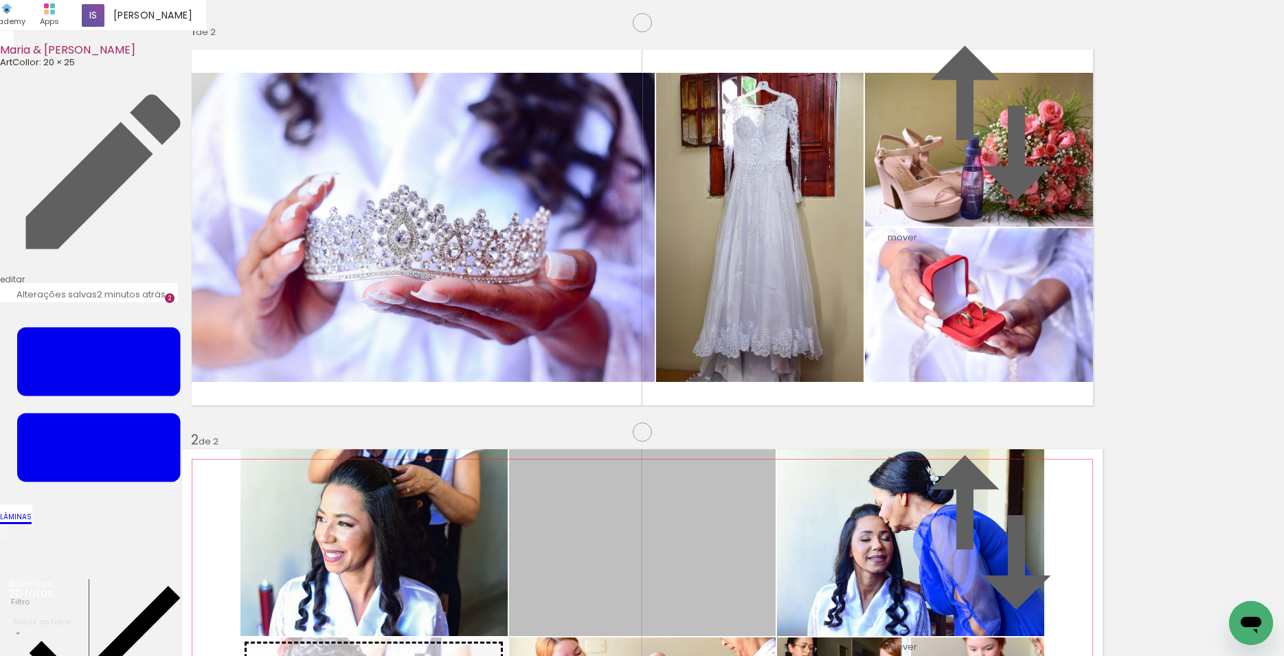
drag, startPoint x: 667, startPoint y: 238, endPoint x: 309, endPoint y: 476, distance: 429.5
click at [0, 0] on slot at bounding box center [0, 0] width 0 height 0
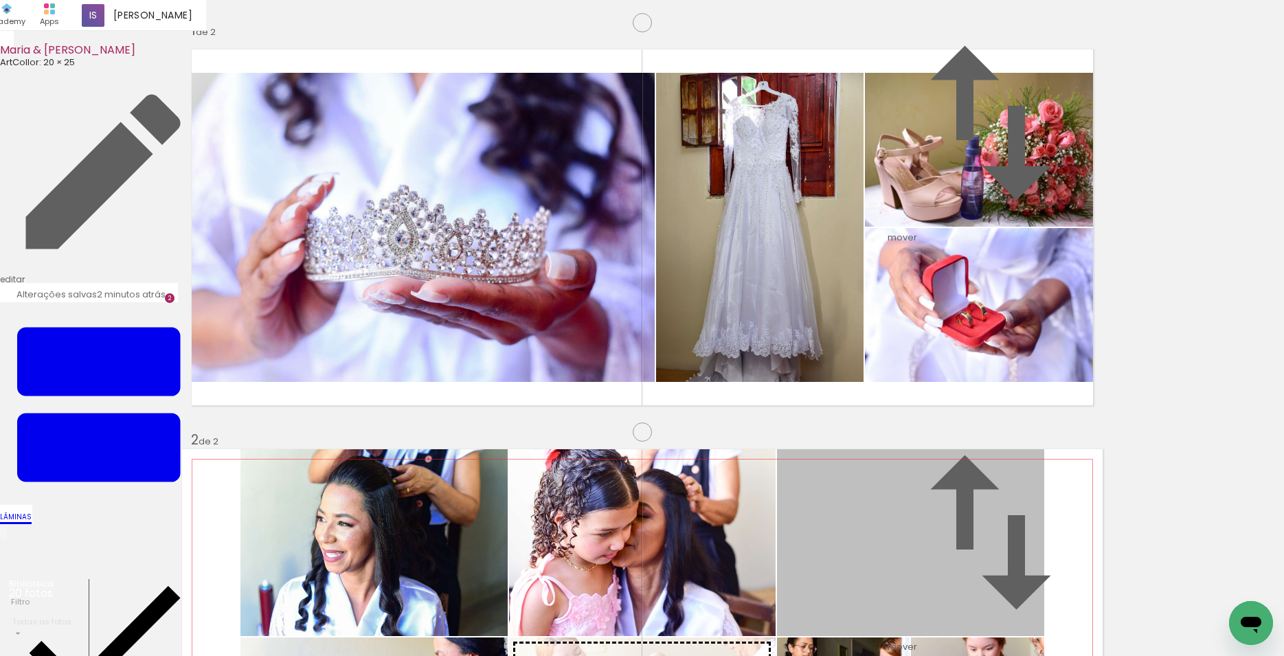
drag, startPoint x: 968, startPoint y: 260, endPoint x: 646, endPoint y: 449, distance: 374.3
click at [0, 0] on slot at bounding box center [0, 0] width 0 height 0
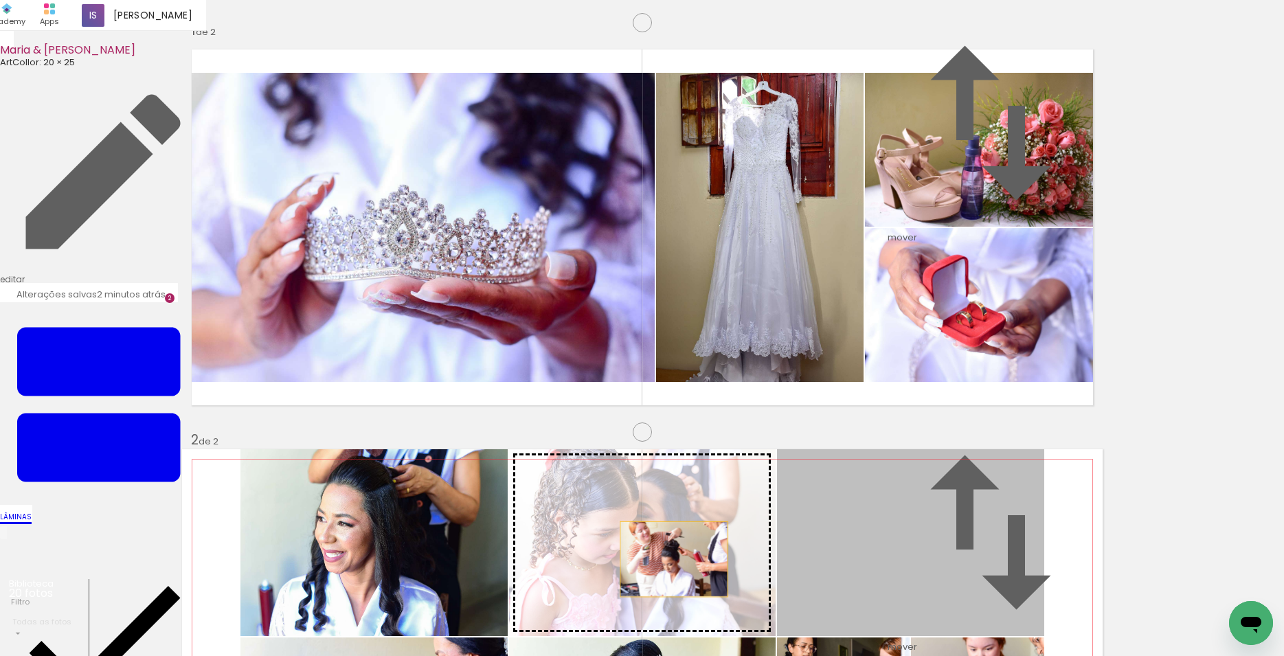
drag, startPoint x: 876, startPoint y: 227, endPoint x: 661, endPoint y: 238, distance: 215.2
click at [0, 0] on slot at bounding box center [0, 0] width 0 height 0
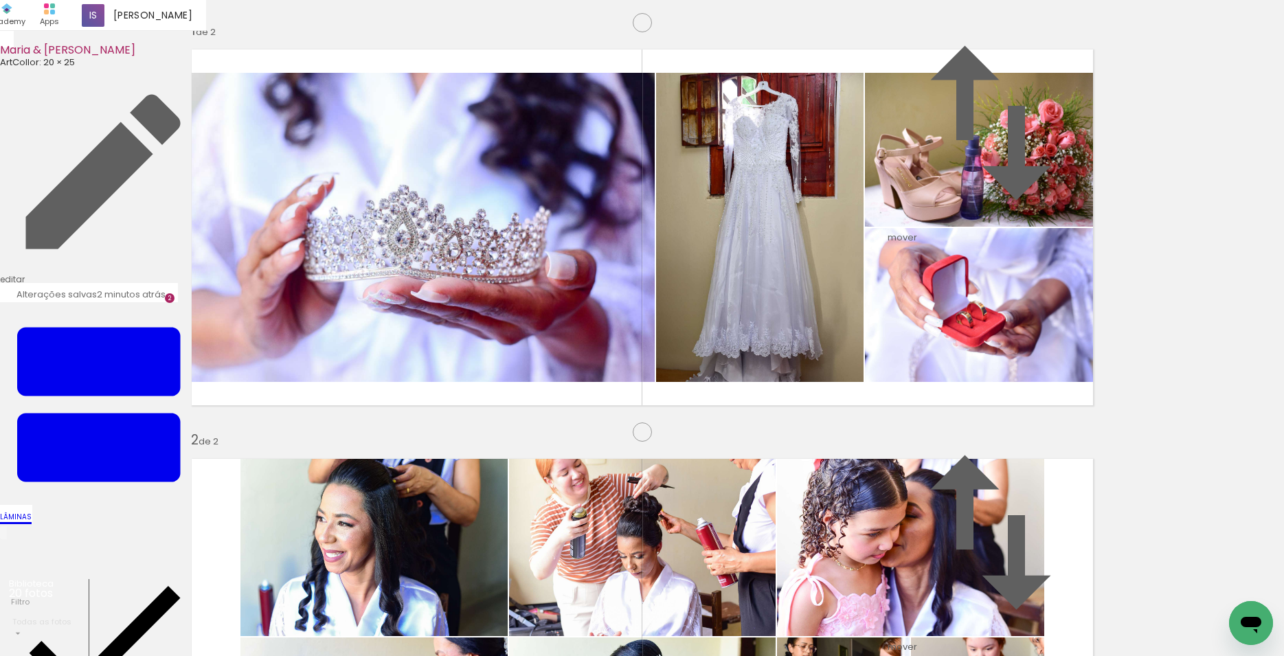
scroll to position [781, 0]
drag, startPoint x: 996, startPoint y: 595, endPoint x: 753, endPoint y: 385, distance: 321.4
click at [753, 385] on quentale-workspace at bounding box center [642, 328] width 1284 height 656
drag, startPoint x: 1056, startPoint y: 604, endPoint x: 878, endPoint y: 429, distance: 249.1
click at [878, 429] on quentale-workspace at bounding box center [642, 328] width 1284 height 656
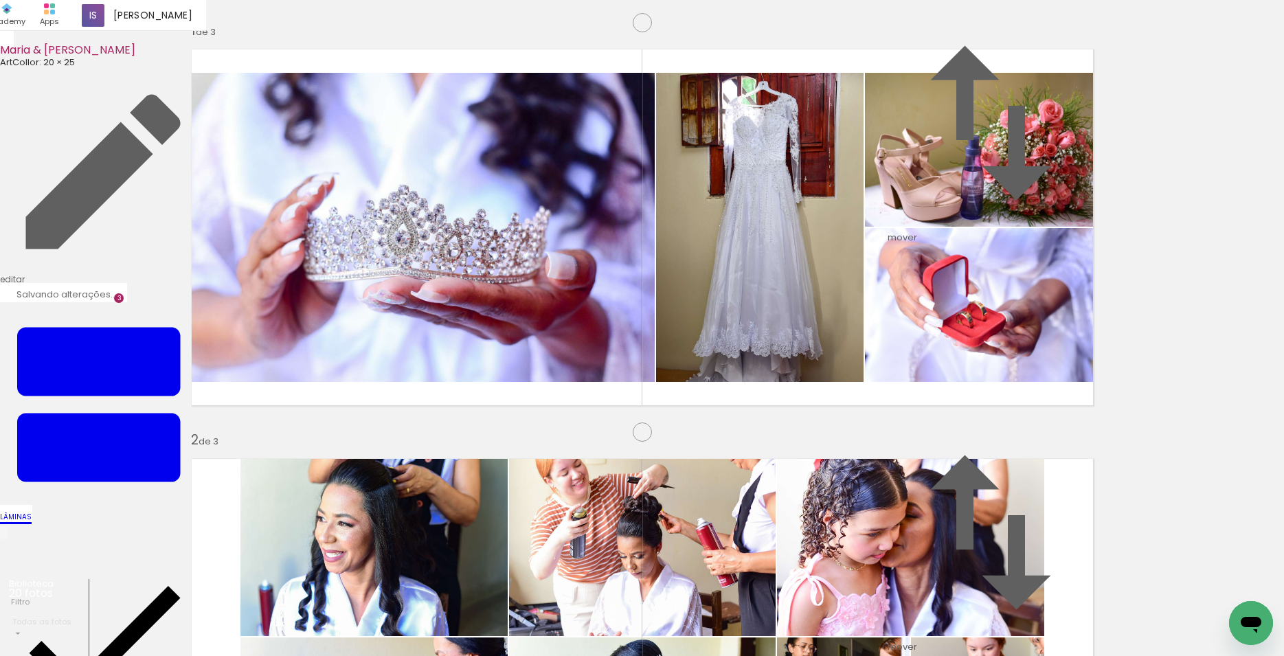
drag, startPoint x: 850, startPoint y: 420, endPoint x: 1204, endPoint y: 617, distance: 405.8
click at [845, 416] on quentale-workspace at bounding box center [642, 328] width 1284 height 656
drag, startPoint x: 1208, startPoint y: 619, endPoint x: 854, endPoint y: 461, distance: 388.3
click at [854, 461] on quentale-workspace at bounding box center [642, 328] width 1284 height 656
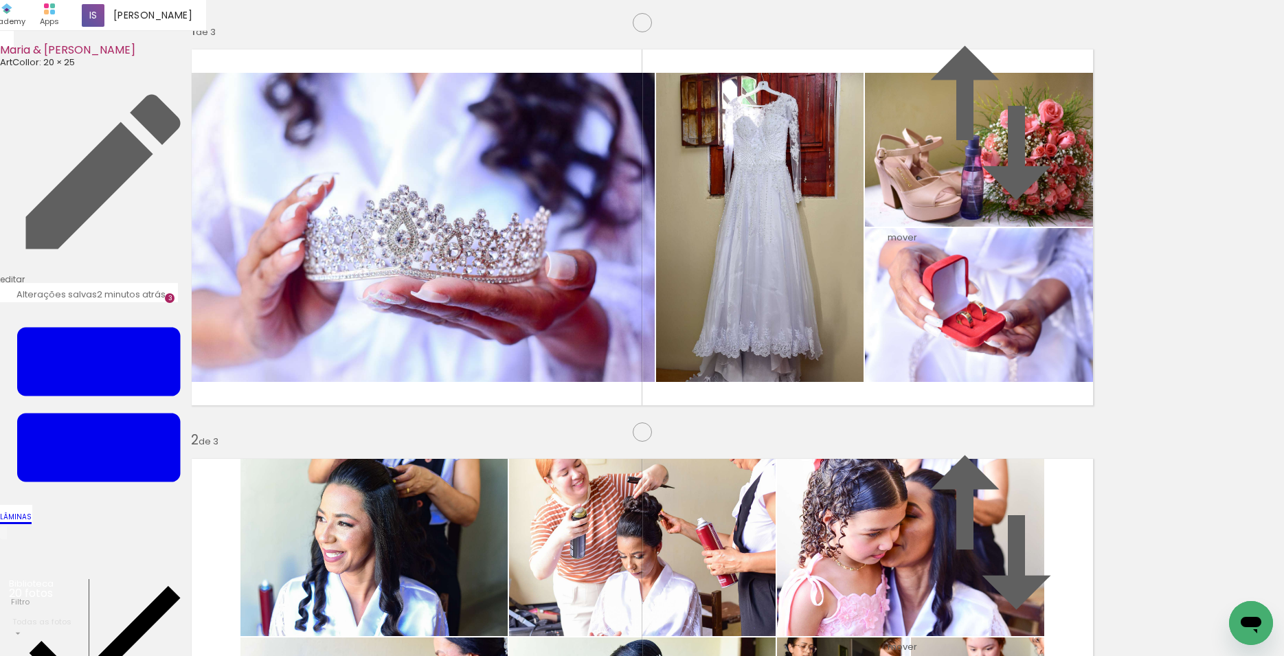
scroll to position [0, 250]
drag, startPoint x: 1051, startPoint y: 620, endPoint x: 1001, endPoint y: 127, distance: 495.7
click at [1001, 127] on quentale-workspace at bounding box center [642, 328] width 1284 height 656
drag, startPoint x: 1114, startPoint y: 608, endPoint x: 948, endPoint y: 291, distance: 357.6
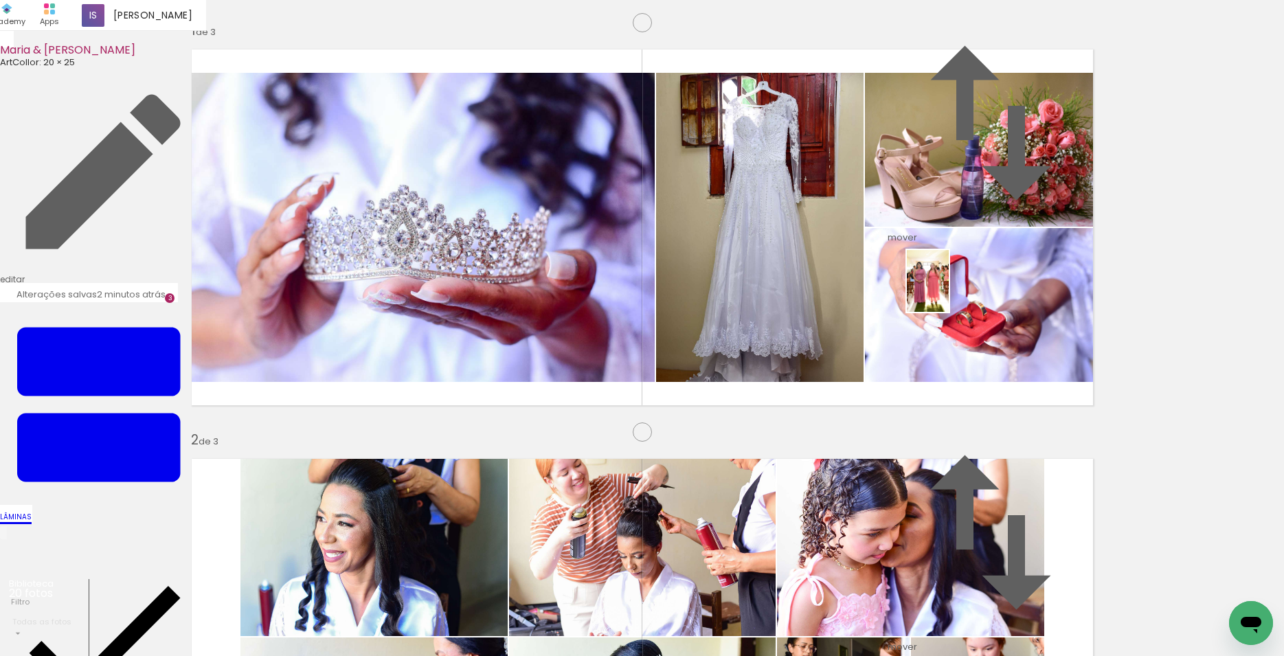
click at [948, 291] on quentale-workspace at bounding box center [642, 328] width 1284 height 656
drag, startPoint x: 1191, startPoint y: 611, endPoint x: 1000, endPoint y: 261, distance: 398.3
click at [1000, 261] on quentale-workspace at bounding box center [642, 328] width 1284 height 656
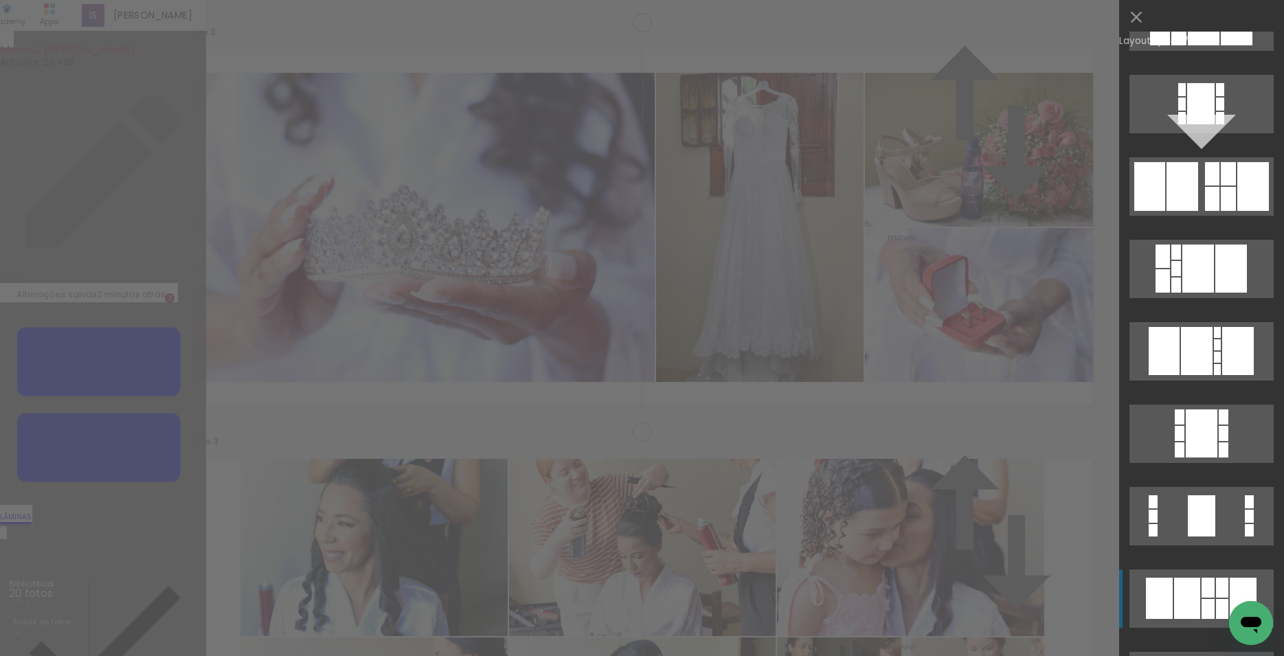
scroll to position [663, 0]
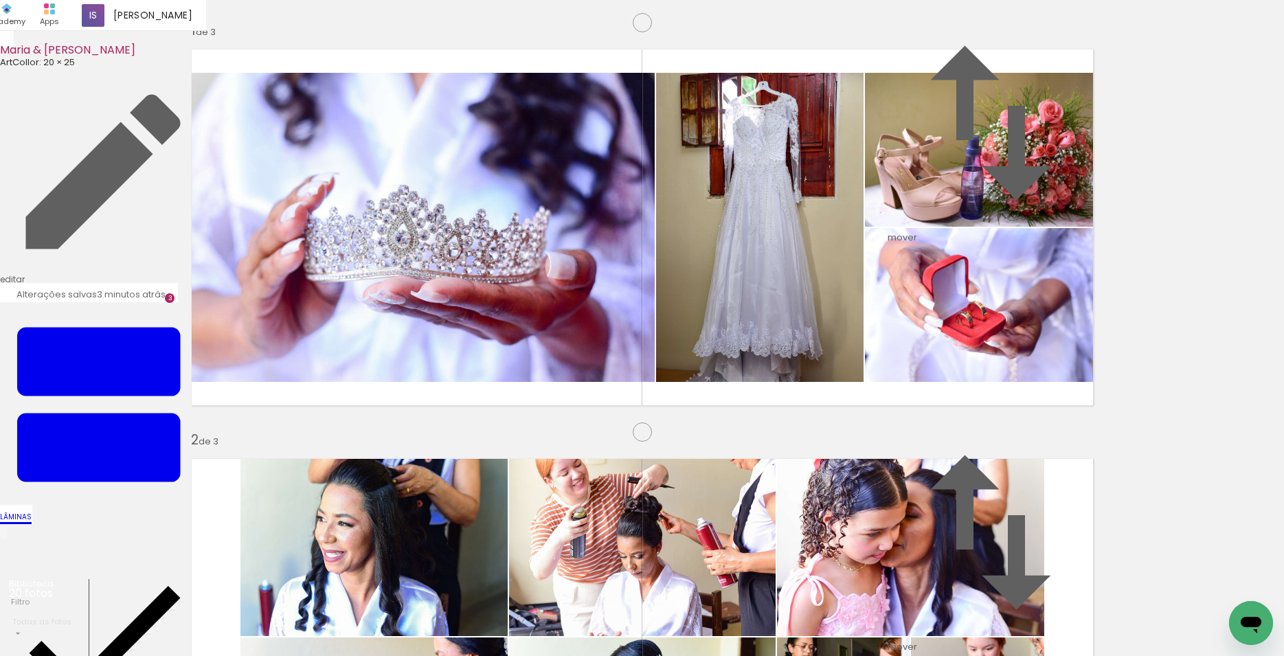
drag, startPoint x: 1049, startPoint y: 284, endPoint x: 866, endPoint y: 390, distance: 211.4
click at [884, 623] on quentale-workspace at bounding box center [642, 328] width 1284 height 656
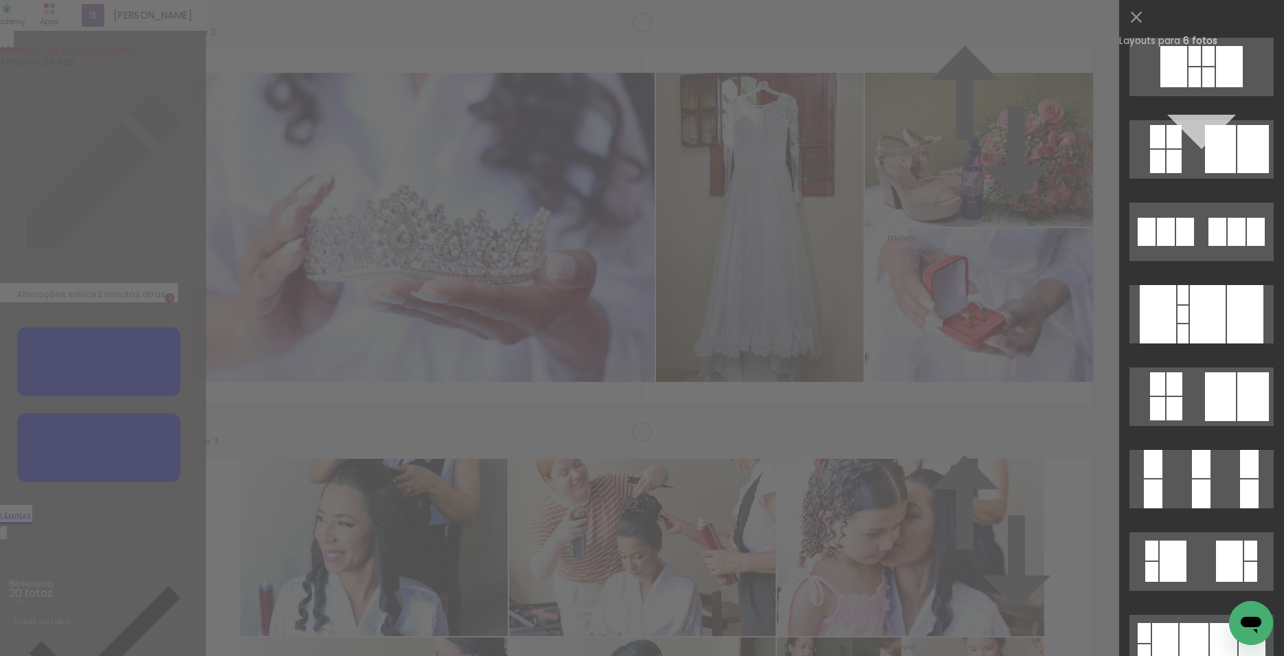
scroll to position [0, 0]
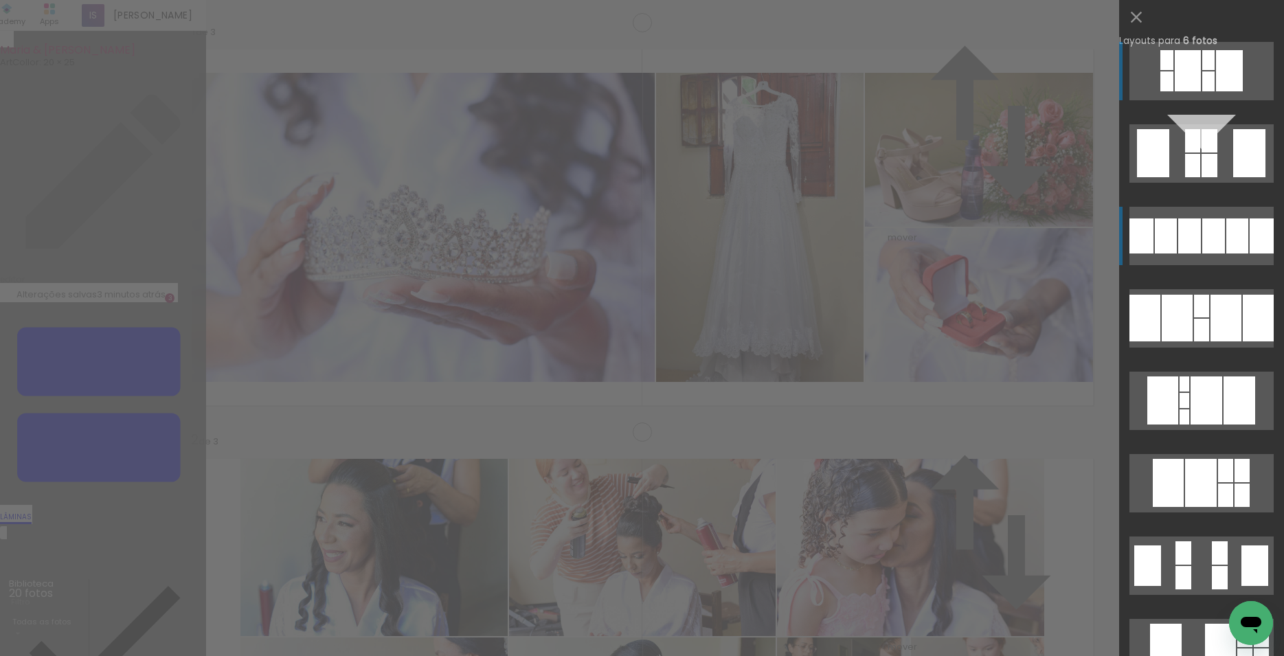
click at [1201, 152] on div at bounding box center [1209, 140] width 16 height 23
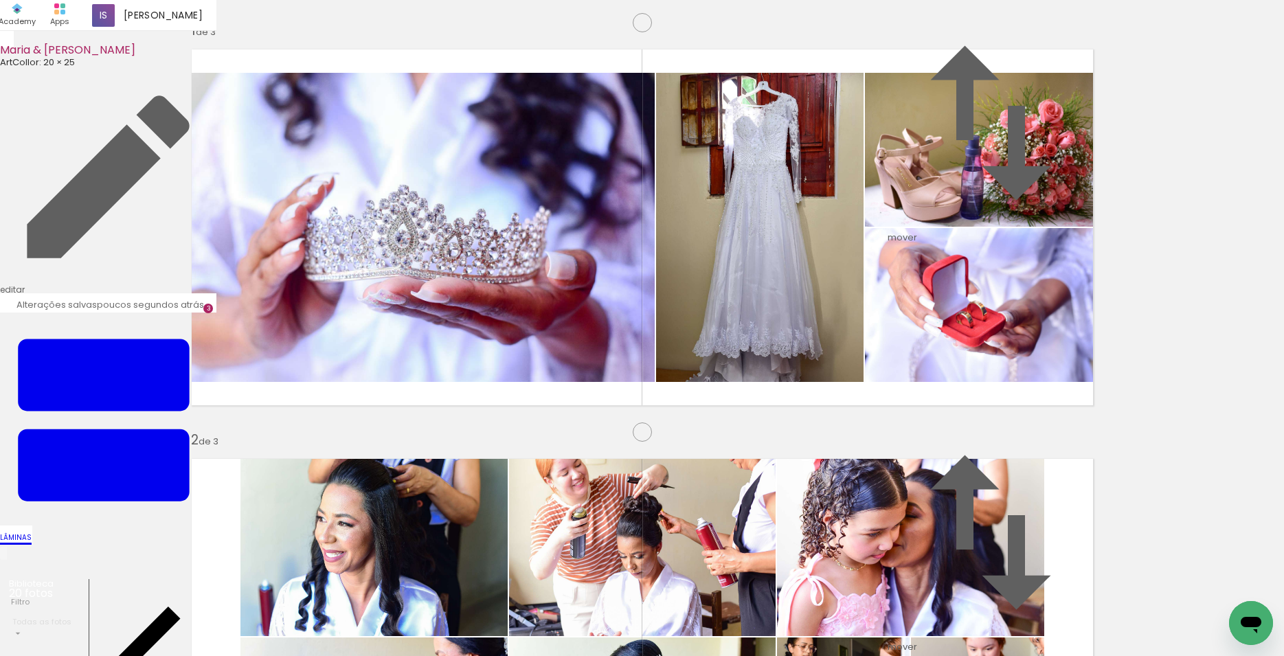
scroll to position [190, 0]
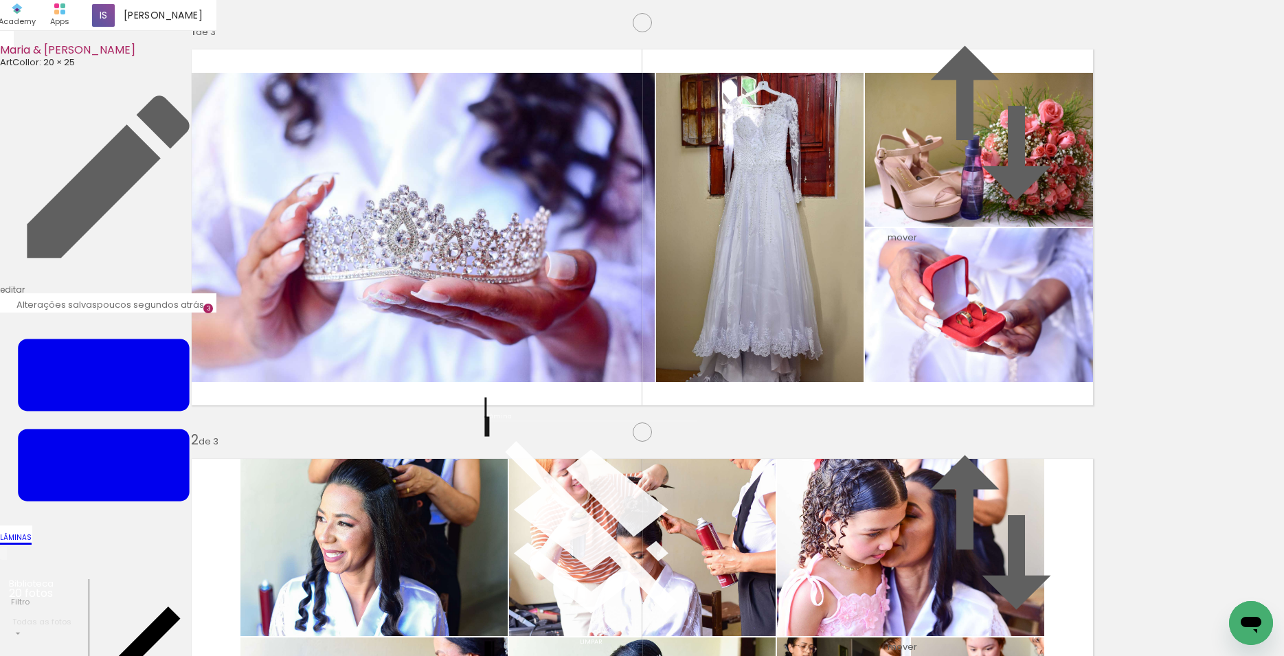
click at [843, 273] on quentale-layouter at bounding box center [642, 227] width 920 height 375
click at [947, 280] on quentale-layouter at bounding box center [642, 227] width 920 height 375
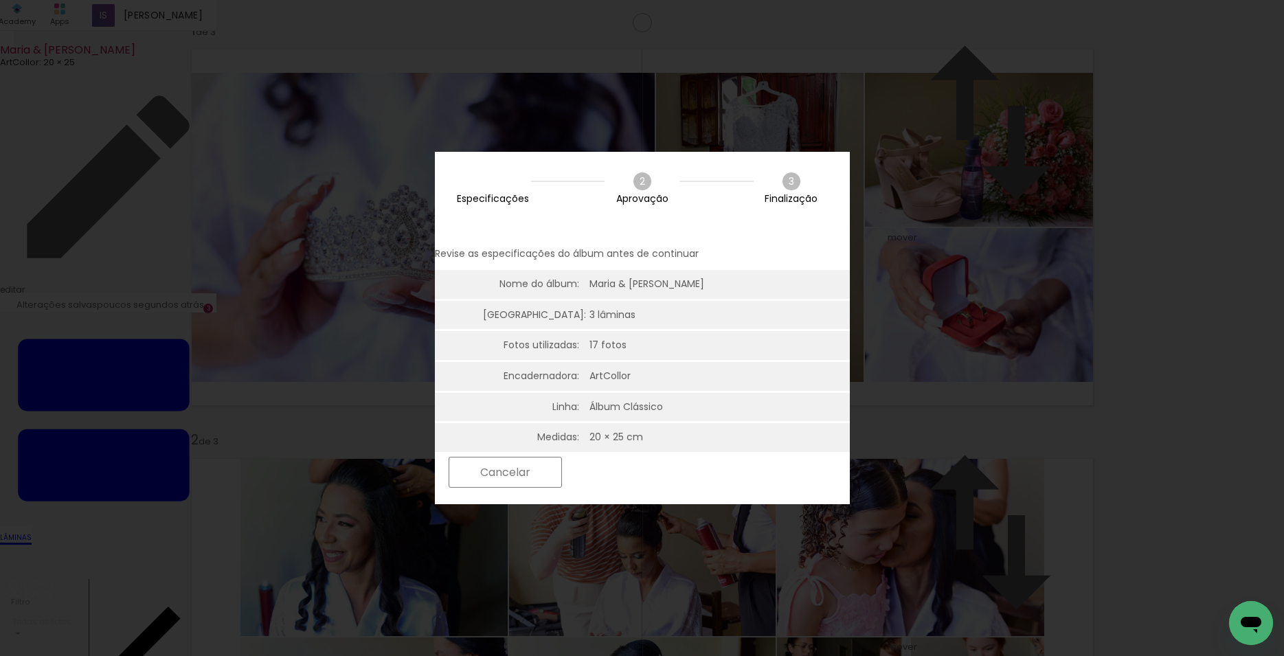
scroll to position [0, 256]
click at [0, 0] on slot "Próximo" at bounding box center [0, 0] width 0 height 0
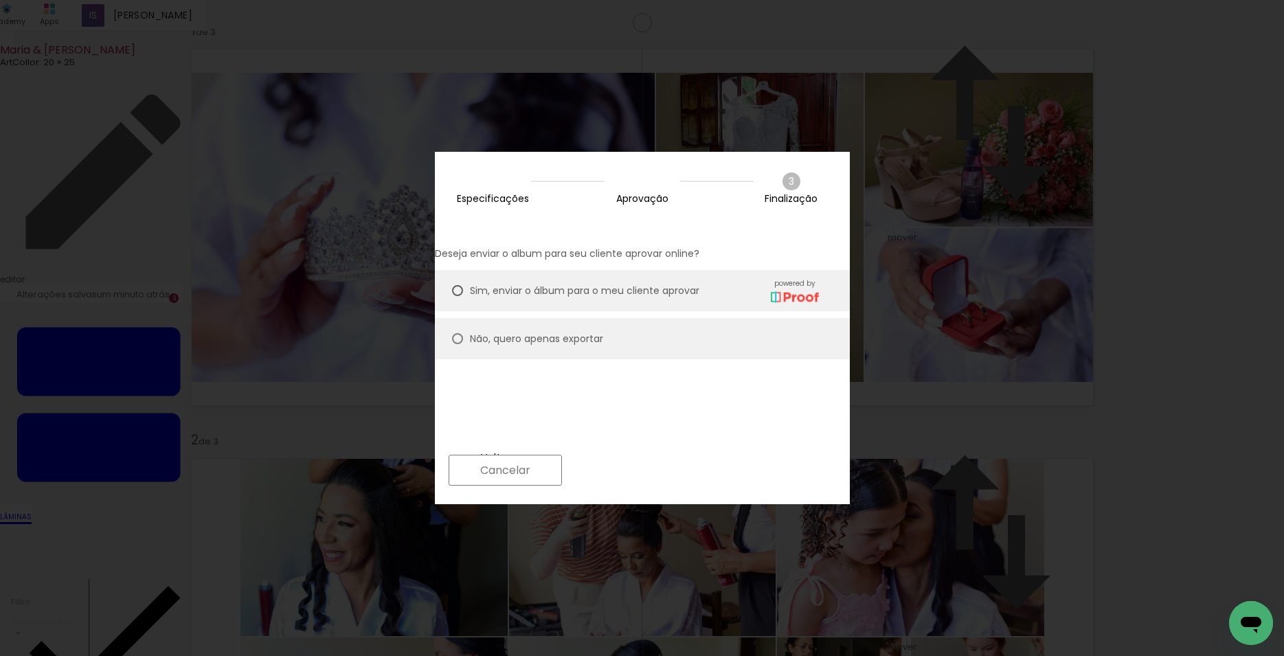
click at [463, 296] on div at bounding box center [457, 290] width 11 height 11
type paper-radio-button "on"
click at [674, 472] on paper-button "Próximo" at bounding box center [622, 470] width 106 height 30
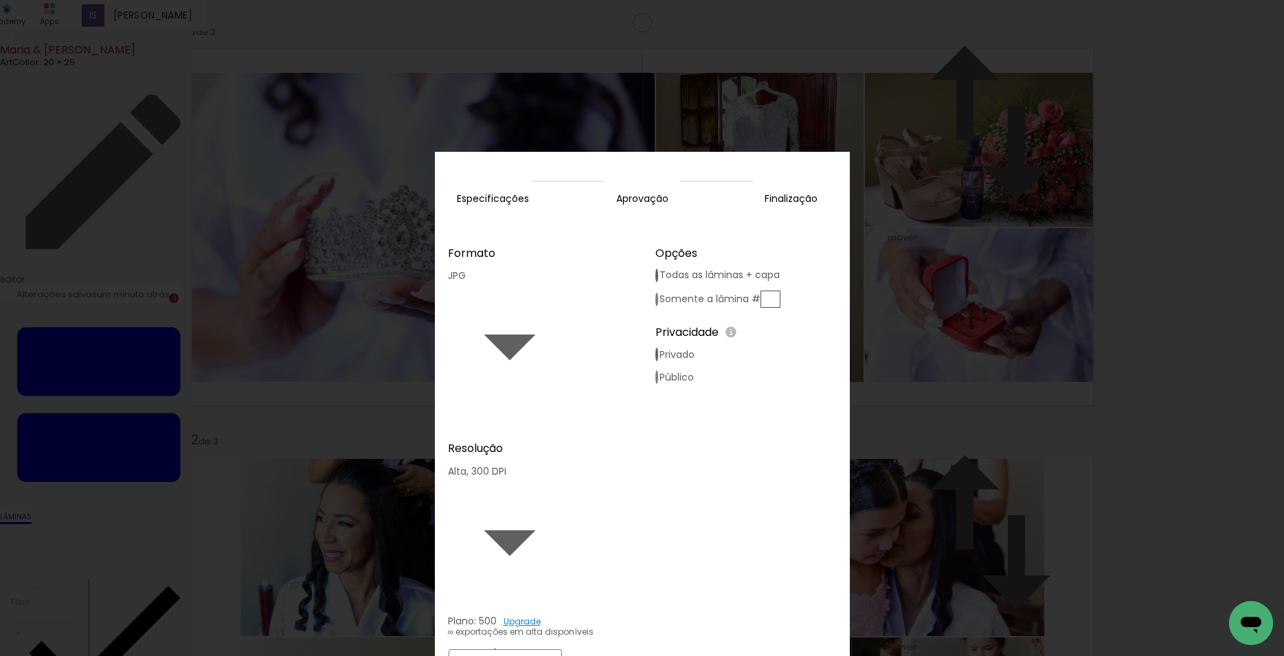
type input "Alta, 300 DPI"
click at [0, 0] on slot "Exportar" at bounding box center [0, 0] width 0 height 0
